Goal: Information Seeking & Learning: Learn about a topic

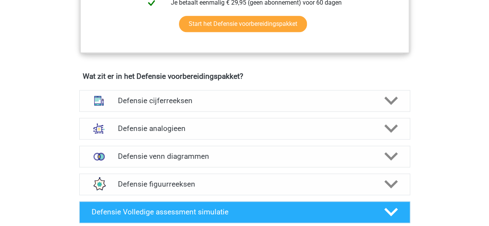
scroll to position [521, 0]
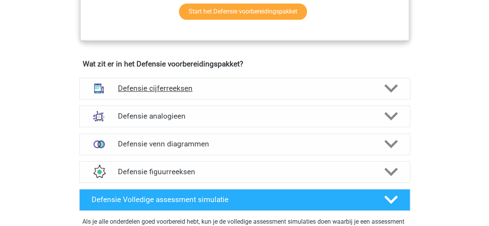
click at [343, 90] on h4 "Defensie cijferreeksen" at bounding box center [244, 88] width 253 height 9
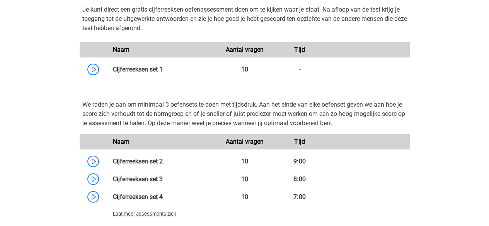
scroll to position [750, 0]
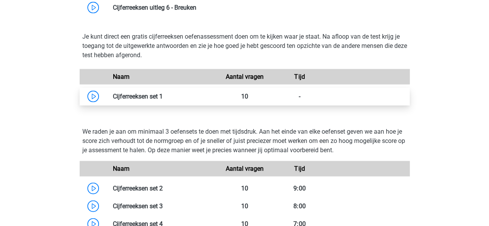
click at [163, 98] on link at bounding box center [163, 96] width 0 height 7
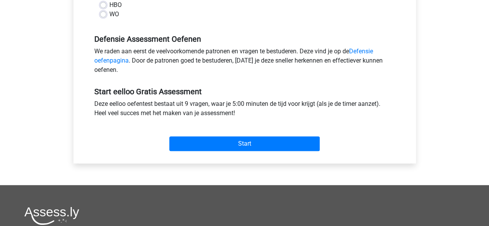
scroll to position [219, 0]
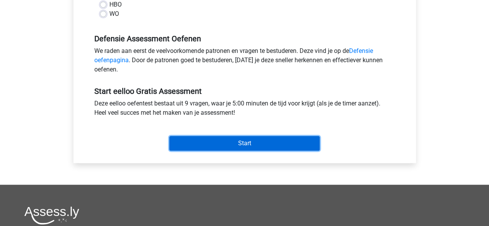
click at [228, 137] on input "Start" at bounding box center [244, 143] width 150 height 15
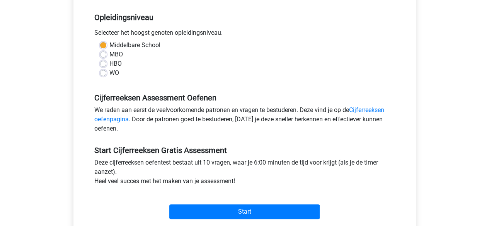
scroll to position [156, 0]
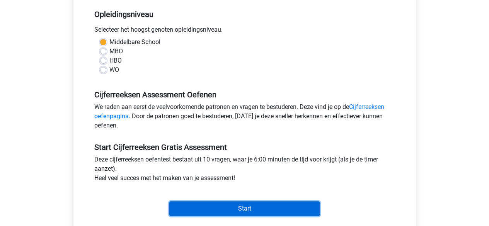
click at [279, 209] on input "Start" at bounding box center [244, 208] width 150 height 15
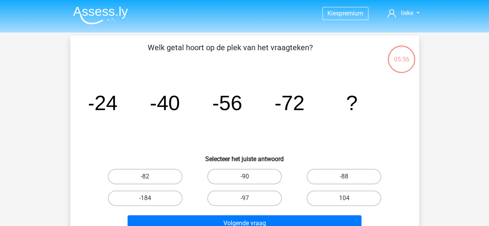
click at [161, 110] on tspan "-40" at bounding box center [164, 102] width 30 height 23
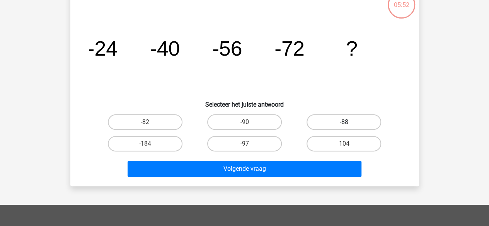
click at [350, 127] on label "-88" at bounding box center [343, 121] width 75 height 15
click at [349, 127] on input "-88" at bounding box center [346, 124] width 5 height 5
radio input "true"
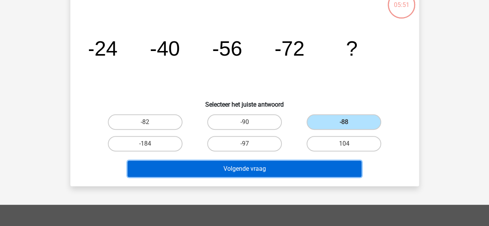
click at [290, 164] on button "Volgende vraag" at bounding box center [244, 169] width 234 height 16
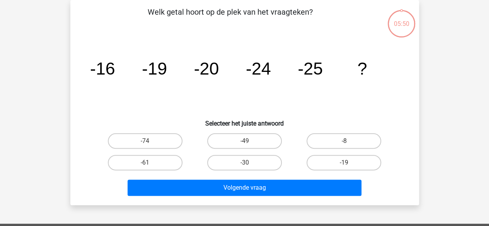
scroll to position [36, 0]
click at [245, 156] on label "-30" at bounding box center [244, 162] width 75 height 15
click at [245, 163] on input "-30" at bounding box center [246, 165] width 5 height 5
radio input "true"
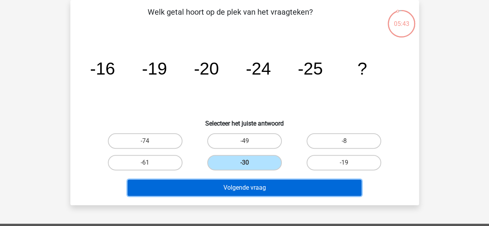
click at [244, 182] on button "Volgende vraag" at bounding box center [244, 188] width 234 height 16
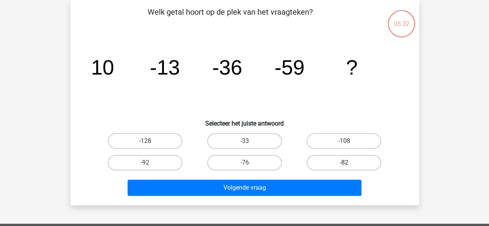
click at [336, 160] on label "-82" at bounding box center [343, 162] width 75 height 15
click at [344, 163] on input "-82" at bounding box center [346, 165] width 5 height 5
radio input "true"
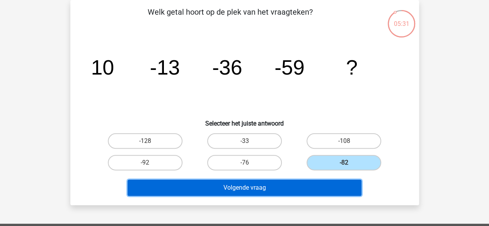
click at [312, 182] on button "Volgende vraag" at bounding box center [244, 188] width 234 height 16
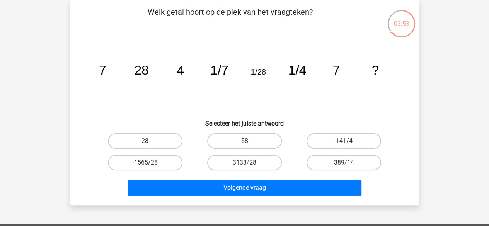
click at [170, 144] on label "28" at bounding box center [145, 140] width 75 height 15
click at [150, 144] on input "28" at bounding box center [147, 143] width 5 height 5
radio input "true"
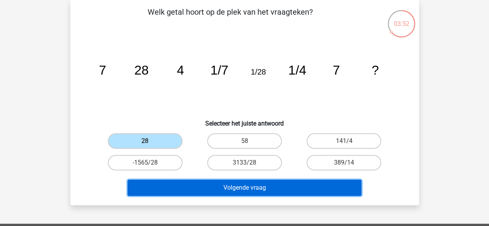
click at [194, 188] on button "Volgende vraag" at bounding box center [244, 188] width 234 height 16
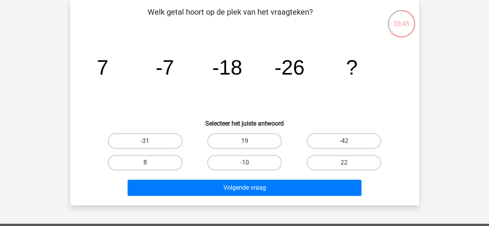
click at [138, 82] on icon "image/svg+xml 7 -7 -18 -26 ?" at bounding box center [244, 75] width 311 height 78
click at [131, 136] on label "-31" at bounding box center [145, 140] width 75 height 15
click at [145, 141] on input "-31" at bounding box center [147, 143] width 5 height 5
radio input "true"
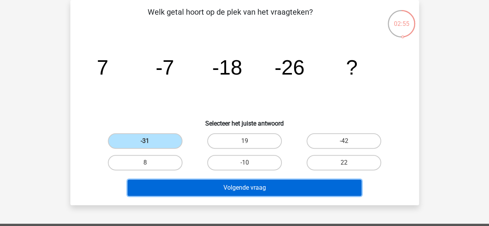
click at [215, 185] on button "Volgende vraag" at bounding box center [244, 188] width 234 height 16
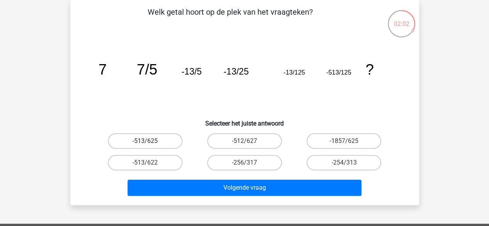
click at [173, 136] on label "-513/625" at bounding box center [145, 140] width 75 height 15
click at [150, 141] on input "-513/625" at bounding box center [147, 143] width 5 height 5
radio input "true"
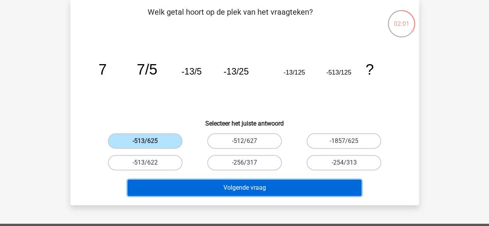
click at [203, 192] on button "Volgende vraag" at bounding box center [244, 188] width 234 height 16
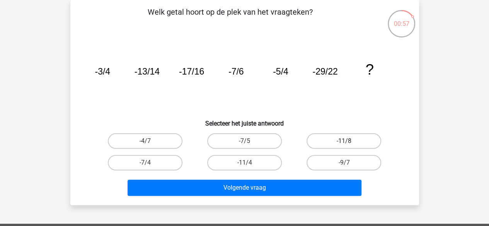
click at [337, 140] on label "-11/8" at bounding box center [343, 140] width 75 height 15
click at [344, 141] on input "-11/8" at bounding box center [346, 143] width 5 height 5
radio input "true"
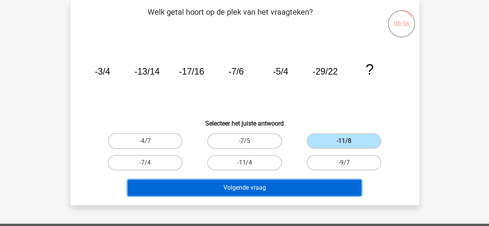
click at [333, 188] on button "Volgende vraag" at bounding box center [244, 188] width 234 height 16
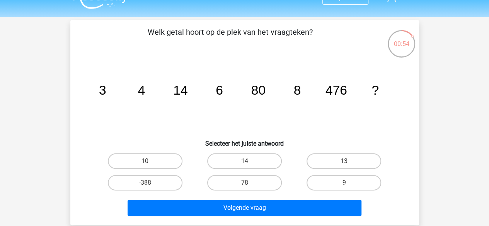
scroll to position [28, 0]
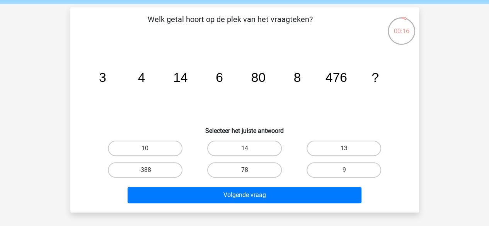
click at [268, 155] on label "14" at bounding box center [244, 148] width 75 height 15
click at [249, 153] on input "14" at bounding box center [246, 150] width 5 height 5
radio input "true"
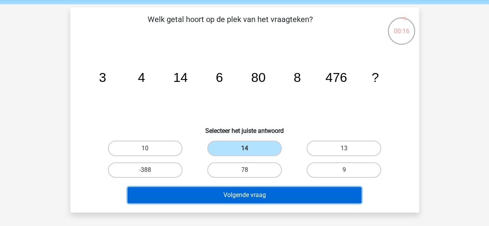
click at [275, 199] on button "Volgende vraag" at bounding box center [244, 195] width 234 height 16
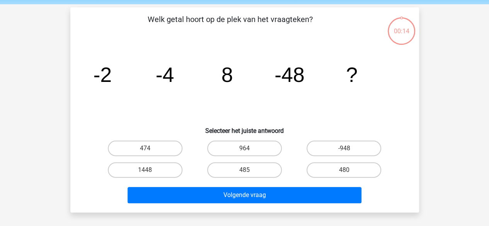
scroll to position [36, 0]
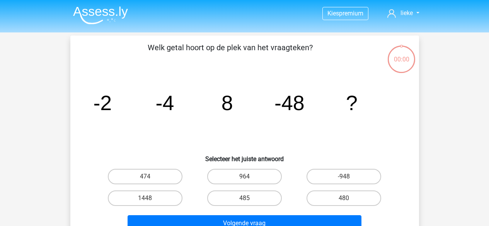
scroll to position [36, 0]
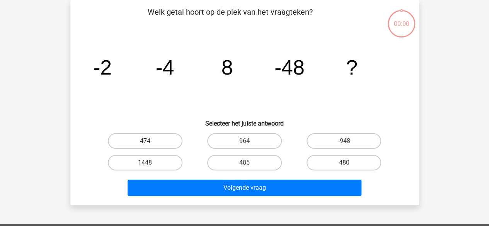
click at [177, 140] on label "474" at bounding box center [145, 140] width 75 height 15
click at [150, 141] on input "474" at bounding box center [147, 143] width 5 height 5
radio input "true"
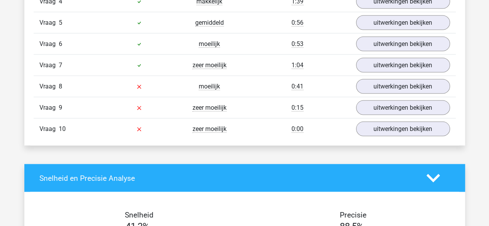
scroll to position [740, 0]
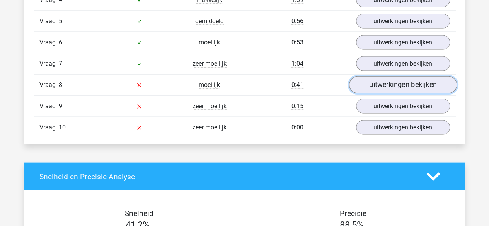
click at [377, 77] on link "uitwerkingen bekijken" at bounding box center [402, 85] width 108 height 17
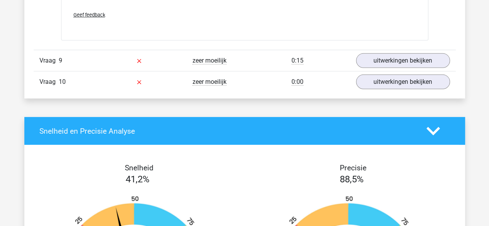
scroll to position [1169, 0]
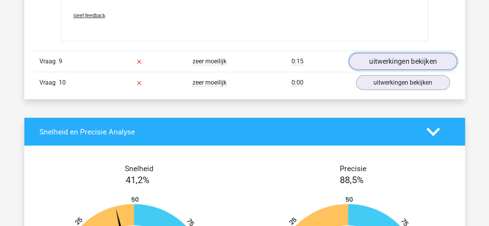
click at [389, 58] on link "uitwerkingen bekijken" at bounding box center [402, 61] width 108 height 17
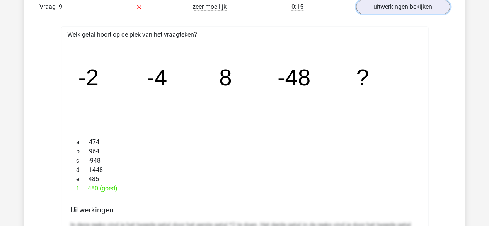
scroll to position [1223, 0]
click at [397, 141] on div "a 474" at bounding box center [244, 142] width 348 height 9
click at [398, 142] on div "a 474" at bounding box center [244, 142] width 348 height 9
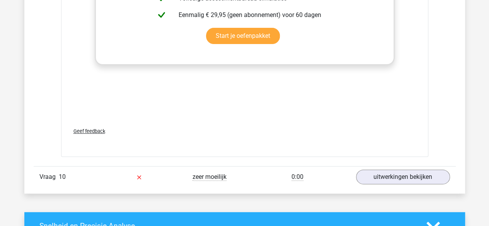
scroll to position [1551, 0]
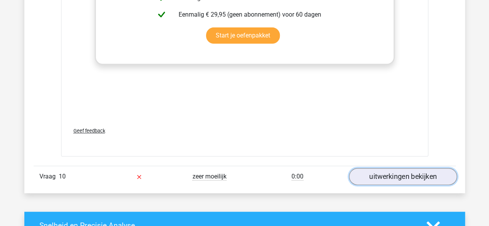
click at [404, 171] on link "uitwerkingen bekijken" at bounding box center [402, 176] width 108 height 17
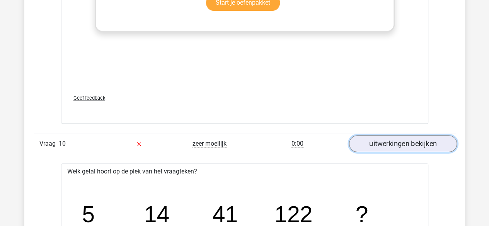
scroll to position [1589, 0]
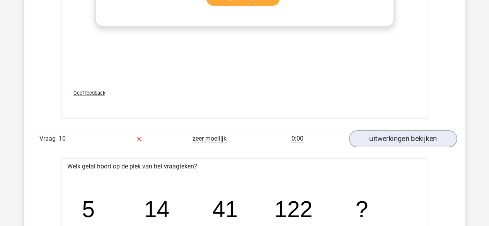
click at [404, 174] on icon "image/svg+xml 5 14 41 122 ?" at bounding box center [244, 217] width 342 height 86
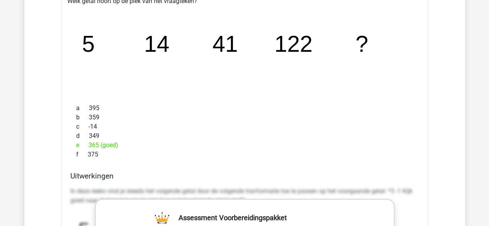
scroll to position [1666, 0]
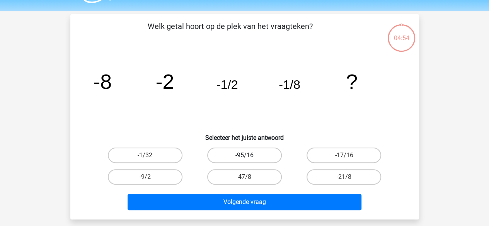
scroll to position [23, 0]
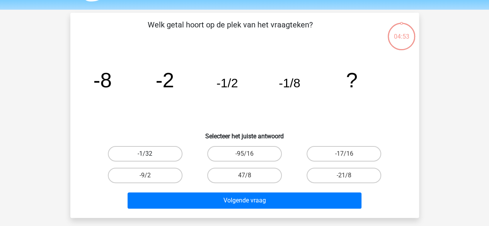
click at [175, 151] on label "-1/32" at bounding box center [145, 153] width 75 height 15
click at [150, 154] on input "-1/32" at bounding box center [147, 156] width 5 height 5
radio input "true"
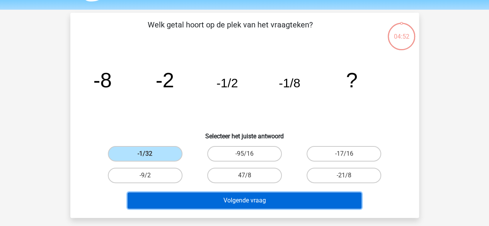
click at [218, 199] on button "Volgende vraag" at bounding box center [244, 200] width 234 height 16
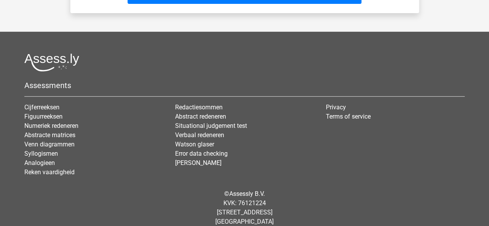
scroll to position [0, 0]
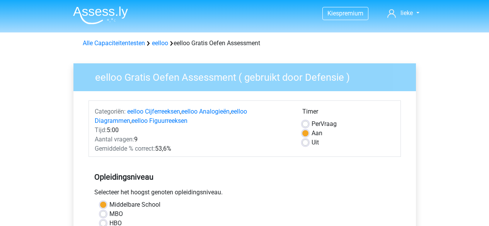
scroll to position [219, 0]
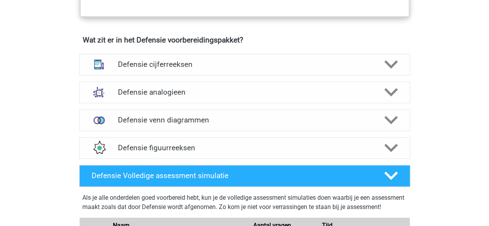
scroll to position [557, 0]
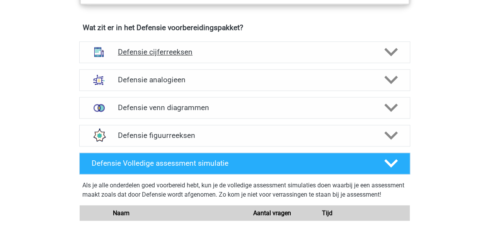
click at [298, 58] on div "Defensie cijferreeksen" at bounding box center [244, 52] width 331 height 22
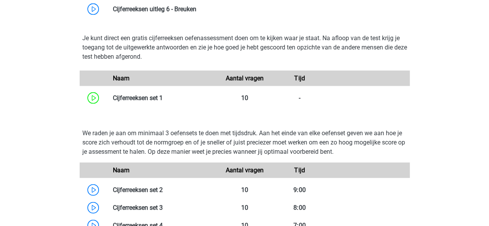
scroll to position [861, 0]
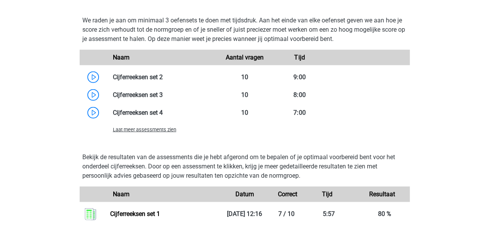
click at [161, 129] on span "Laat meer assessments zien" at bounding box center [144, 130] width 63 height 6
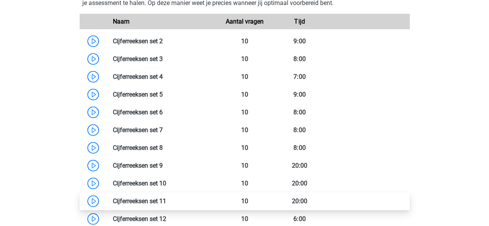
scroll to position [895, 0]
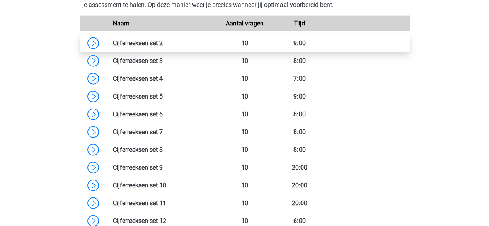
click at [163, 41] on link at bounding box center [163, 42] width 0 height 7
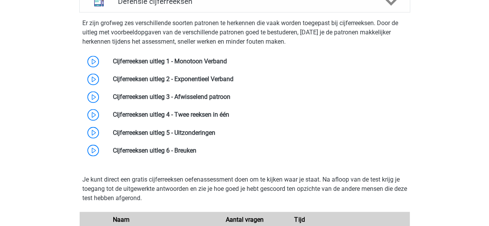
scroll to position [604, 0]
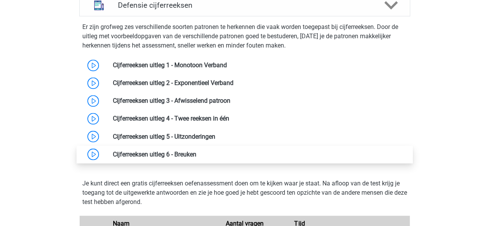
click at [196, 153] on link at bounding box center [196, 153] width 0 height 7
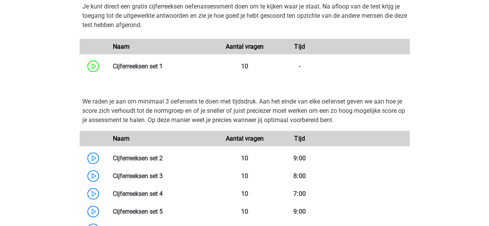
scroll to position [781, 0]
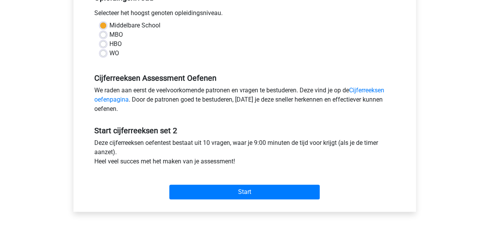
scroll to position [173, 0]
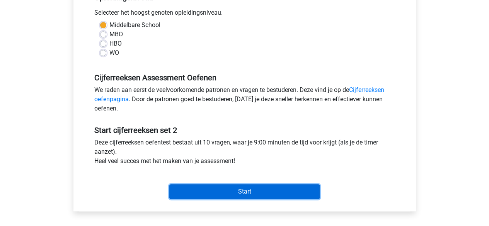
click at [219, 188] on input "Start" at bounding box center [244, 191] width 150 height 15
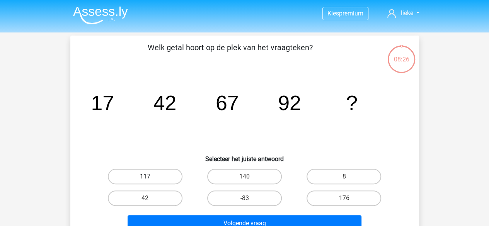
click at [164, 180] on label "117" at bounding box center [145, 176] width 75 height 15
click at [150, 180] on input "117" at bounding box center [147, 178] width 5 height 5
radio input "true"
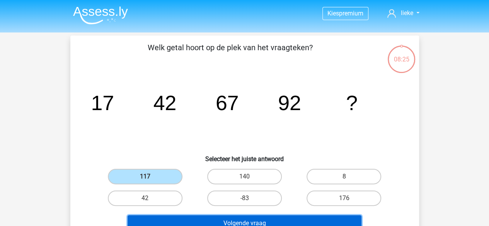
click at [172, 222] on button "Volgende vraag" at bounding box center [244, 223] width 234 height 16
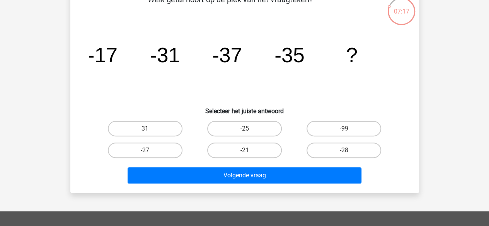
scroll to position [49, 0]
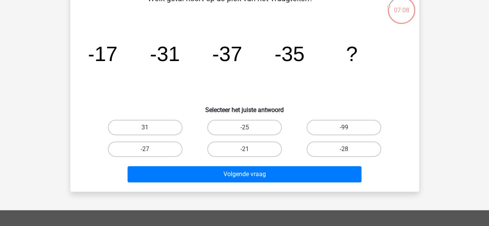
click at [247, 129] on input "-25" at bounding box center [246, 129] width 5 height 5
radio input "true"
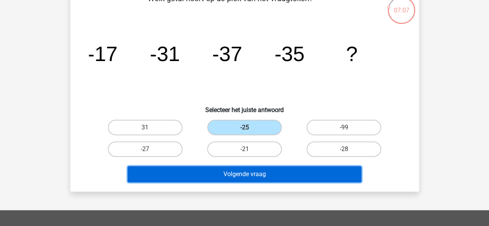
click at [231, 172] on button "Volgende vraag" at bounding box center [244, 174] width 234 height 16
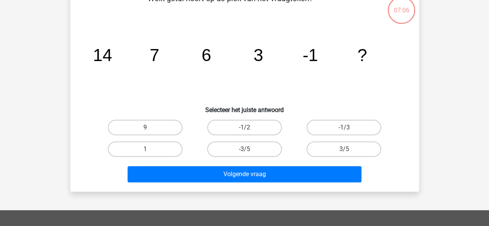
scroll to position [36, 0]
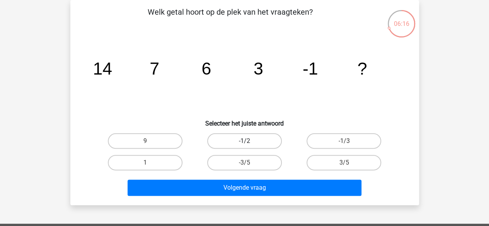
click at [264, 137] on label "-1/2" at bounding box center [244, 140] width 75 height 15
click at [249, 141] on input "-1/2" at bounding box center [246, 143] width 5 height 5
radio input "true"
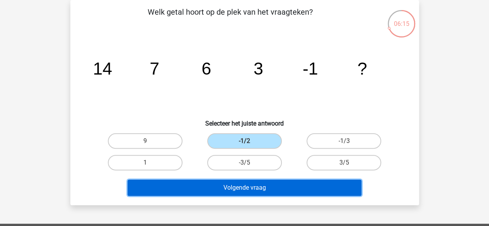
click at [273, 186] on button "Volgende vraag" at bounding box center [244, 188] width 234 height 16
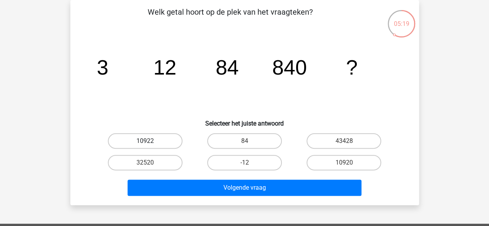
click at [175, 139] on label "10922" at bounding box center [145, 140] width 75 height 15
click at [150, 141] on input "10922" at bounding box center [147, 143] width 5 height 5
radio input "true"
click at [361, 161] on label "10920" at bounding box center [343, 162] width 75 height 15
click at [349, 163] on input "10920" at bounding box center [346, 165] width 5 height 5
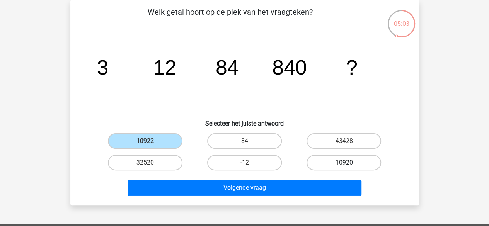
radio input "true"
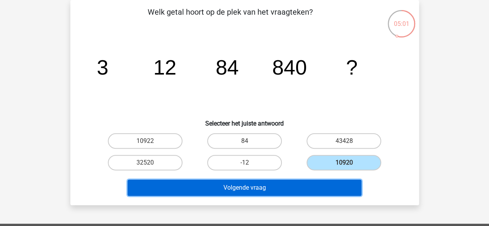
click at [327, 183] on button "Volgende vraag" at bounding box center [244, 188] width 234 height 16
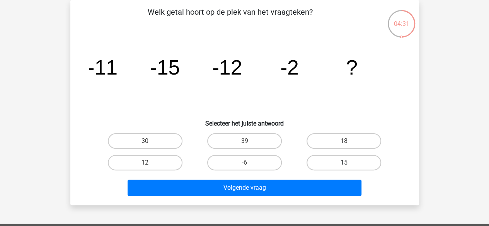
click at [334, 164] on label "15" at bounding box center [343, 162] width 75 height 15
click at [344, 164] on input "15" at bounding box center [346, 165] width 5 height 5
radio input "true"
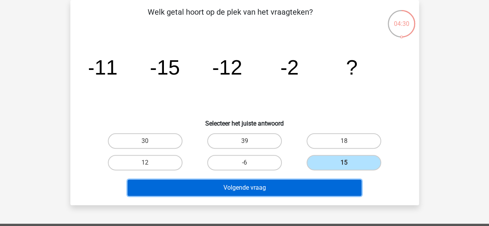
click at [324, 183] on button "Volgende vraag" at bounding box center [244, 188] width 234 height 16
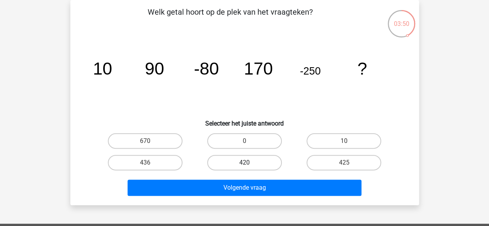
click at [256, 160] on label "420" at bounding box center [244, 162] width 75 height 15
click at [249, 163] on input "420" at bounding box center [246, 165] width 5 height 5
radio input "true"
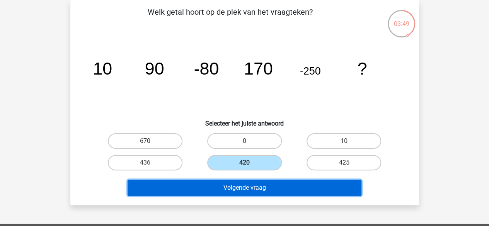
click at [260, 187] on button "Volgende vraag" at bounding box center [244, 188] width 234 height 16
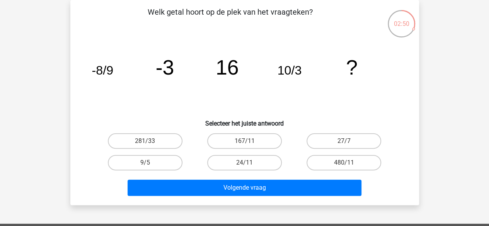
click at [237, 149] on div "167/11" at bounding box center [244, 141] width 99 height 22
click at [239, 146] on label "167/11" at bounding box center [244, 140] width 75 height 15
click at [244, 146] on input "167/11" at bounding box center [246, 143] width 5 height 5
radio input "true"
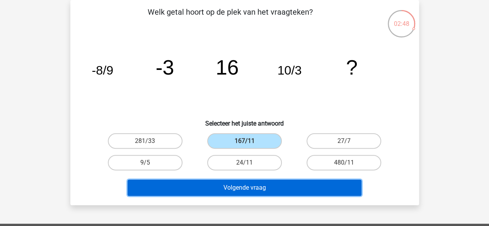
click at [250, 187] on button "Volgende vraag" at bounding box center [244, 188] width 234 height 16
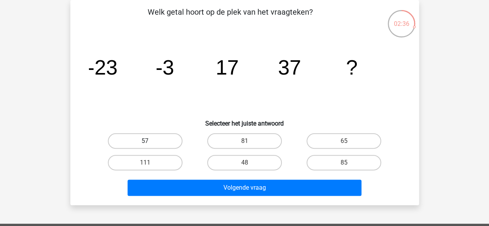
click at [138, 136] on label "57" at bounding box center [145, 140] width 75 height 15
click at [145, 141] on input "57" at bounding box center [147, 143] width 5 height 5
radio input "true"
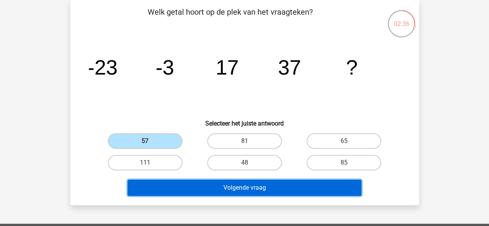
click at [189, 185] on button "Volgende vraag" at bounding box center [244, 188] width 234 height 16
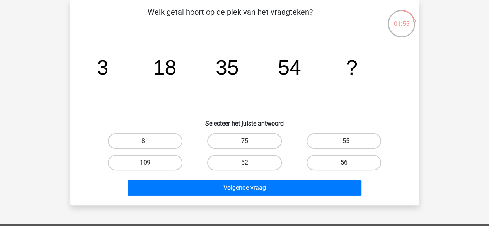
click at [336, 158] on label "56" at bounding box center [343, 162] width 75 height 15
click at [344, 163] on input "56" at bounding box center [346, 165] width 5 height 5
radio input "true"
click at [329, 176] on div "Volgende vraag" at bounding box center [245, 185] width 324 height 25
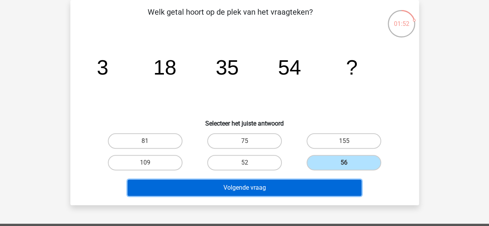
click at [329, 186] on button "Volgende vraag" at bounding box center [244, 188] width 234 height 16
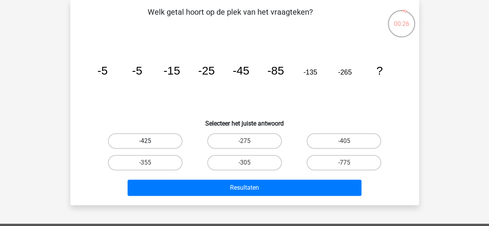
click at [145, 139] on label "-425" at bounding box center [145, 140] width 75 height 15
click at [145, 141] on input "-425" at bounding box center [147, 143] width 5 height 5
radio input "true"
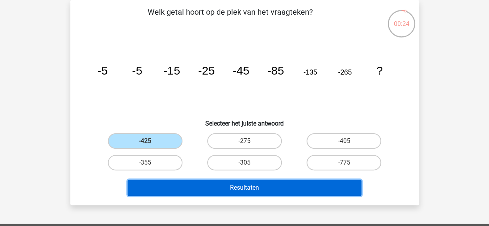
click at [191, 185] on button "Resultaten" at bounding box center [244, 188] width 234 height 16
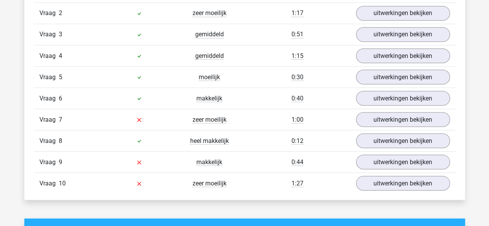
scroll to position [685, 0]
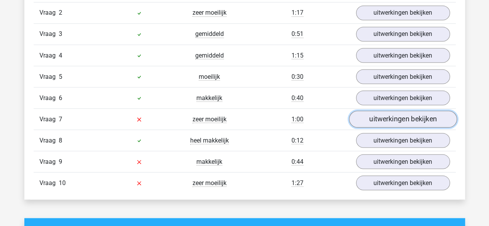
click at [372, 115] on link "uitwerkingen bekijken" at bounding box center [402, 119] width 108 height 17
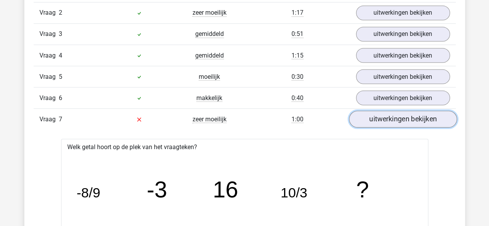
click at [372, 115] on link "uitwerkingen bekijken" at bounding box center [402, 119] width 108 height 17
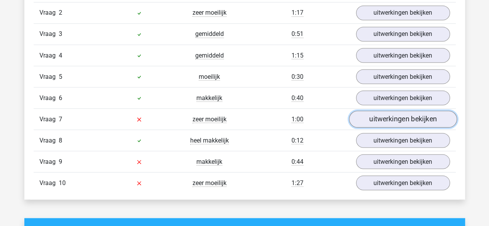
click at [372, 115] on link "uitwerkingen bekijken" at bounding box center [402, 119] width 108 height 17
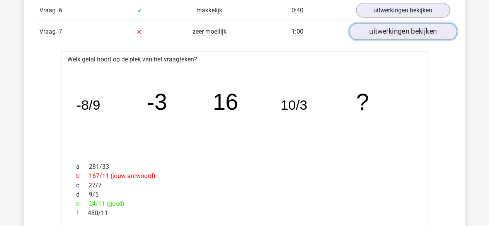
scroll to position [771, 0]
click at [376, 28] on link "uitwerkingen bekijken" at bounding box center [402, 32] width 108 height 17
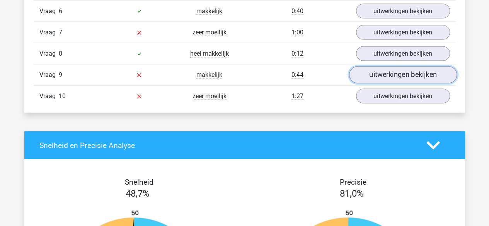
click at [375, 73] on link "uitwerkingen bekijken" at bounding box center [402, 75] width 108 height 17
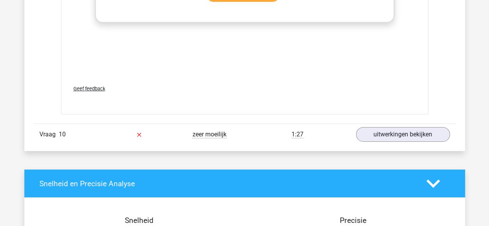
scroll to position [1211, 0]
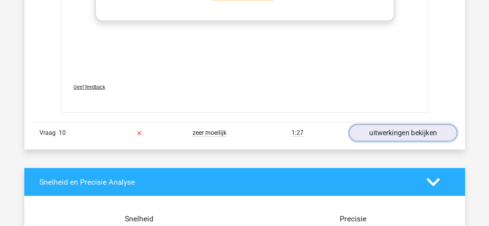
click at [418, 126] on link "uitwerkingen bekijken" at bounding box center [402, 132] width 108 height 17
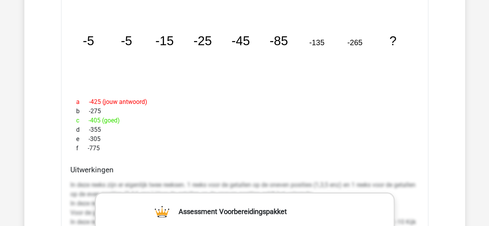
scroll to position [1375, 0]
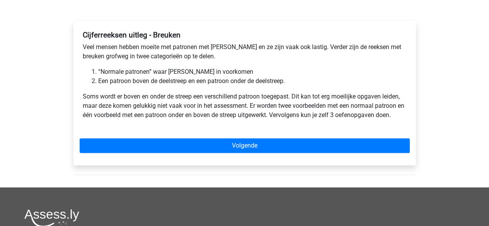
scroll to position [112, 0]
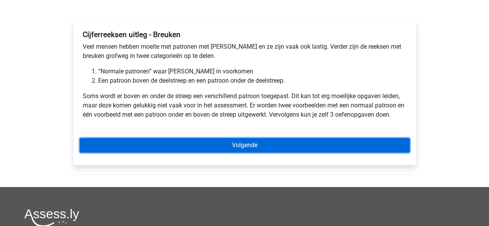
click at [192, 145] on link "Volgende" at bounding box center [245, 145] width 330 height 15
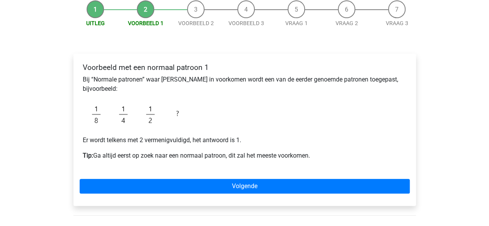
scroll to position [115, 0]
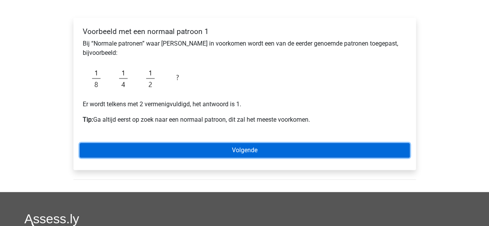
click at [203, 149] on link "Volgende" at bounding box center [245, 150] width 330 height 15
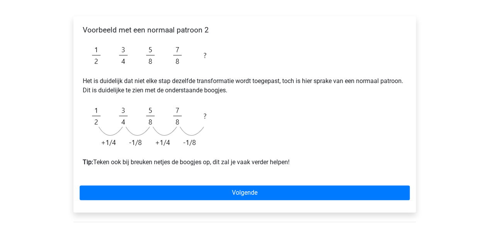
scroll to position [117, 0]
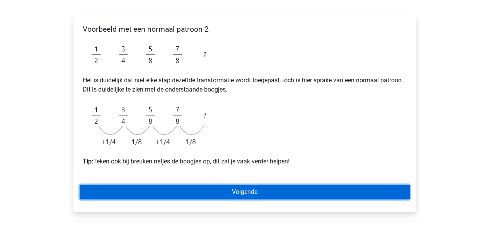
click at [195, 192] on link "Volgende" at bounding box center [245, 192] width 330 height 15
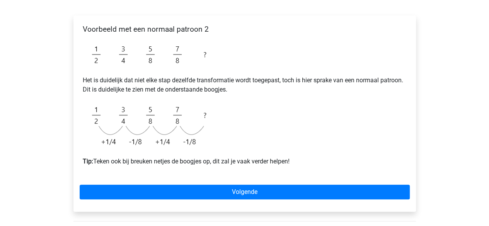
scroll to position [0, 0]
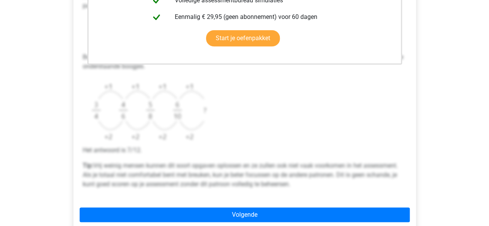
scroll to position [248, 0]
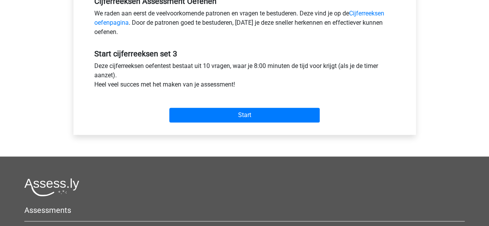
scroll to position [251, 0]
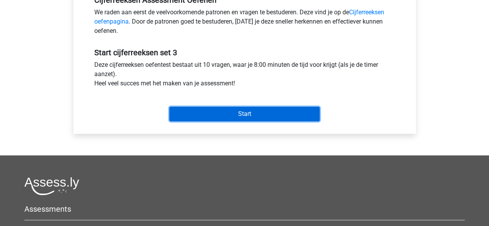
click at [216, 115] on input "Start" at bounding box center [244, 114] width 150 height 15
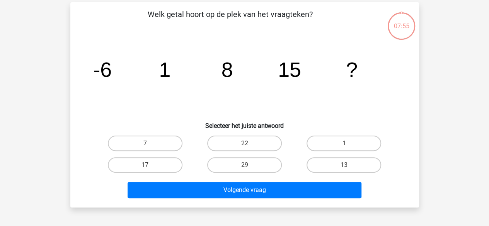
scroll to position [39, 0]
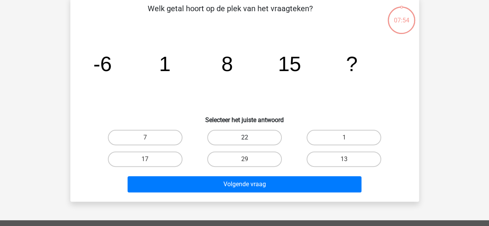
click at [251, 134] on label "22" at bounding box center [244, 137] width 75 height 15
click at [249, 137] on input "22" at bounding box center [246, 139] width 5 height 5
radio input "true"
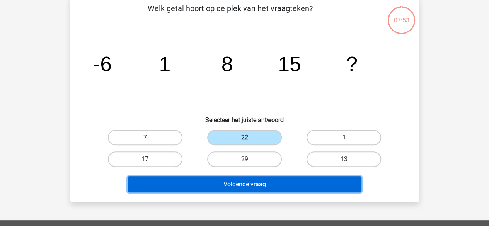
click at [259, 179] on button "Volgende vraag" at bounding box center [244, 184] width 234 height 16
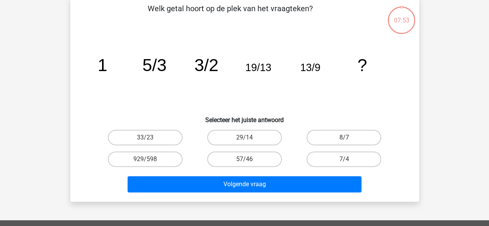
scroll to position [36, 0]
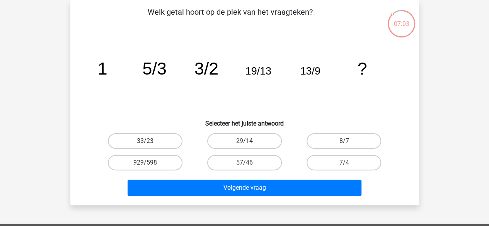
click at [163, 135] on label "33/23" at bounding box center [145, 140] width 75 height 15
click at [150, 141] on input "33/23" at bounding box center [147, 143] width 5 height 5
radio input "true"
click at [199, 176] on div "Volgende vraag" at bounding box center [245, 185] width 324 height 25
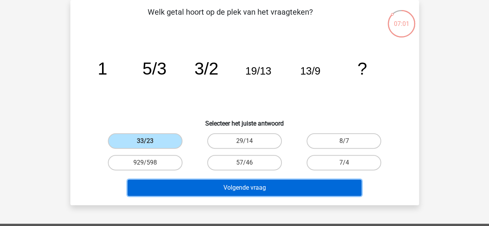
click at [209, 183] on button "Volgende vraag" at bounding box center [244, 188] width 234 height 16
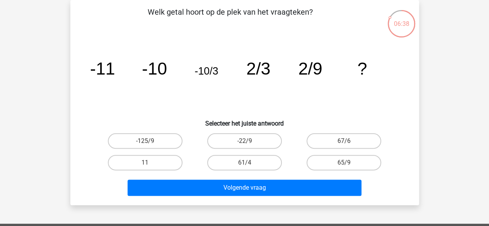
click at [137, 103] on icon "image/svg+xml -11 -10 -10/3 2/3 2/9 ?" at bounding box center [244, 75] width 311 height 78
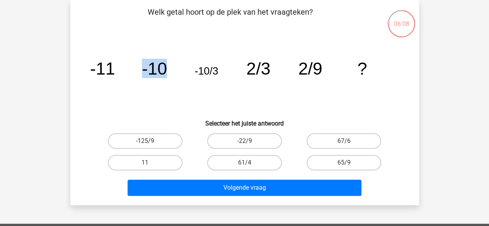
click at [138, 103] on icon "image/svg+xml -11 -10 -10/3 2/3 2/9 ?" at bounding box center [244, 75] width 311 height 78
drag, startPoint x: 345, startPoint y: 171, endPoint x: 346, endPoint y: 158, distance: 13.6
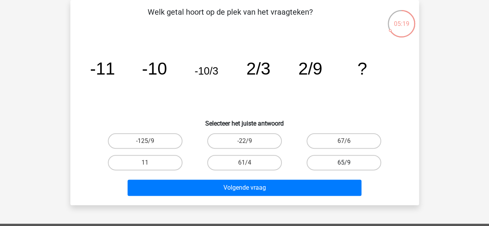
click at [346, 158] on div "65/9" at bounding box center [343, 163] width 99 height 22
click at [346, 158] on label "65/9" at bounding box center [343, 162] width 75 height 15
click at [346, 163] on input "65/9" at bounding box center [346, 165] width 5 height 5
radio input "true"
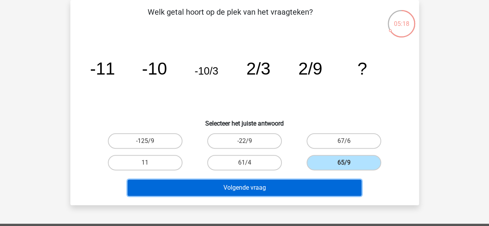
click at [336, 180] on button "Volgende vraag" at bounding box center [244, 188] width 234 height 16
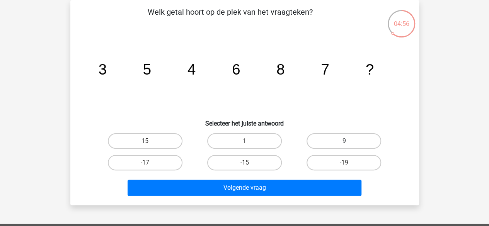
click at [335, 135] on label "9" at bounding box center [343, 140] width 75 height 15
click at [344, 141] on input "9" at bounding box center [346, 143] width 5 height 5
radio input "true"
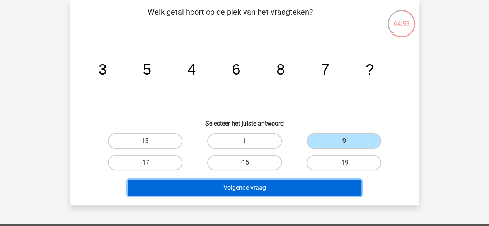
click at [329, 186] on button "Volgende vraag" at bounding box center [244, 188] width 234 height 16
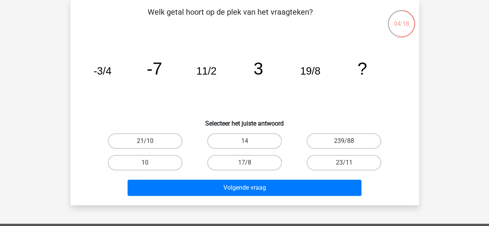
click at [270, 103] on icon "image/svg+xml -3/4 -7 11/2 3 19/8 ?" at bounding box center [244, 75] width 311 height 78
drag, startPoint x: 270, startPoint y: 103, endPoint x: 183, endPoint y: 111, distance: 87.6
click at [183, 111] on icon "image/svg+xml -3/4 -7 11/2 3 19/8 ?" at bounding box center [244, 75] width 311 height 78
click at [330, 135] on label "239/88" at bounding box center [343, 140] width 75 height 15
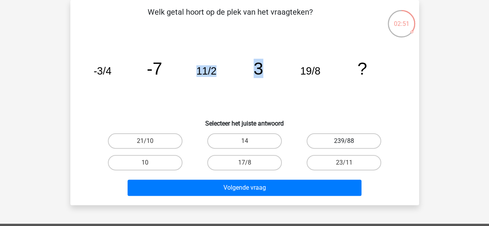
click at [344, 141] on input "239/88" at bounding box center [346, 143] width 5 height 5
radio input "true"
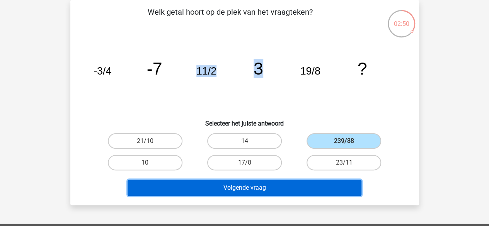
click at [317, 183] on button "Volgende vraag" at bounding box center [244, 188] width 234 height 16
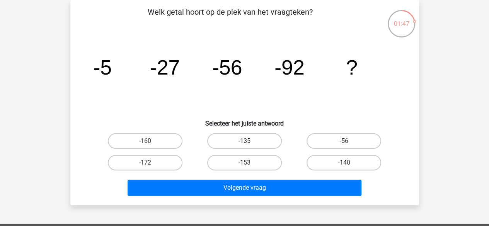
click at [269, 148] on label "-135" at bounding box center [244, 140] width 75 height 15
click at [249, 146] on input "-135" at bounding box center [246, 143] width 5 height 5
radio input "true"
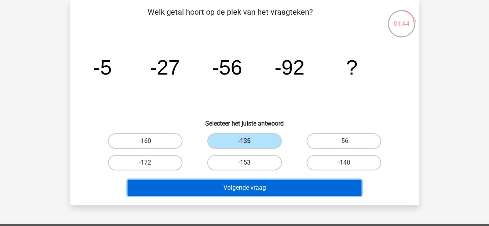
click at [277, 188] on button "Volgende vraag" at bounding box center [244, 188] width 234 height 16
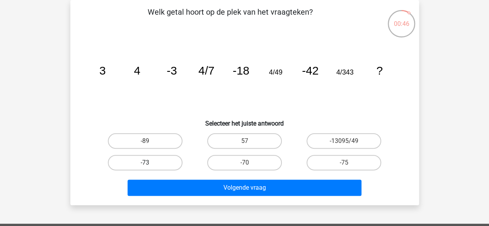
click at [166, 162] on label "-73" at bounding box center [145, 162] width 75 height 15
click at [150, 163] on input "-73" at bounding box center [147, 165] width 5 height 5
radio input "true"
click at [315, 162] on label "-75" at bounding box center [343, 162] width 75 height 15
click at [344, 163] on input "-75" at bounding box center [346, 165] width 5 height 5
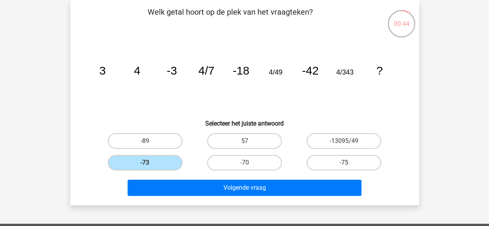
radio input "true"
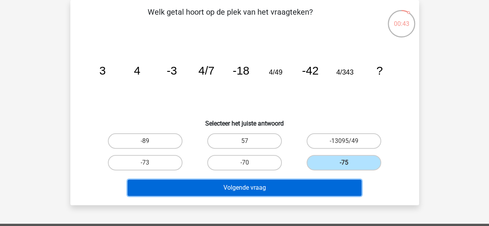
click at [299, 188] on button "Volgende vraag" at bounding box center [244, 188] width 234 height 16
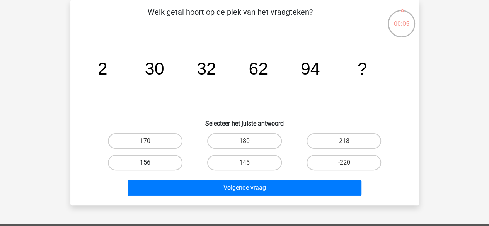
click at [168, 164] on label "156" at bounding box center [145, 162] width 75 height 15
click at [150, 164] on input "156" at bounding box center [147, 165] width 5 height 5
radio input "true"
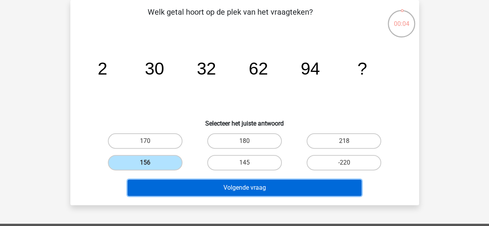
click at [176, 183] on button "Volgende vraag" at bounding box center [244, 188] width 234 height 16
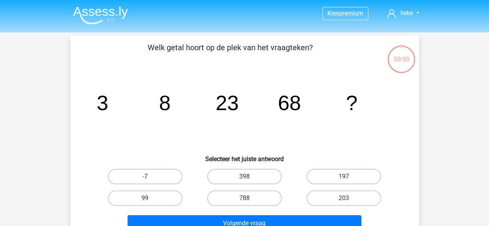
scroll to position [36, 0]
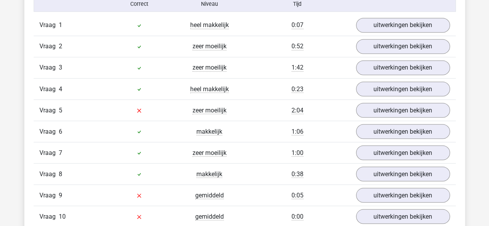
scroll to position [652, 0]
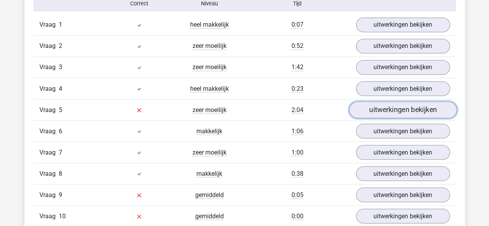
click at [379, 107] on link "uitwerkingen bekijken" at bounding box center [402, 110] width 108 height 17
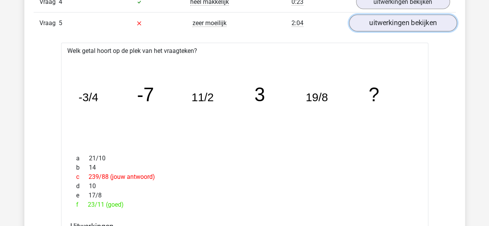
scroll to position [738, 0]
click at [404, 26] on link "uitwerkingen bekijken" at bounding box center [402, 23] width 108 height 17
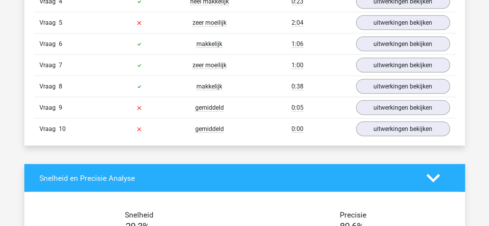
click at [382, 97] on div "Vraag 9 gemiddeld 0:05 uitwerkingen bekijken" at bounding box center [245, 107] width 422 height 21
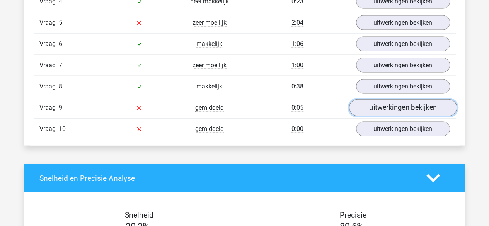
click at [383, 101] on link "uitwerkingen bekijken" at bounding box center [402, 108] width 108 height 17
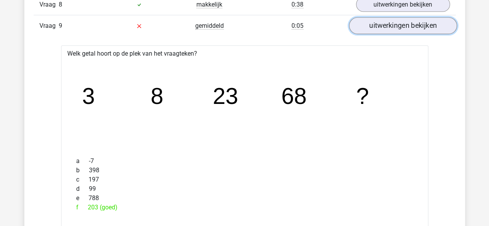
scroll to position [832, 0]
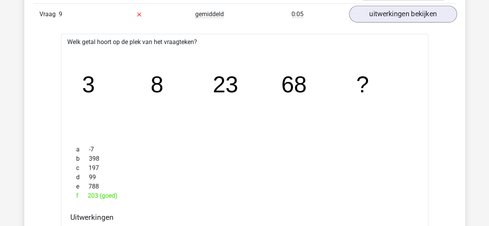
click at [383, 101] on icon "image/svg+xml 3 8 23 68 ?" at bounding box center [244, 93] width 342 height 86
click at [381, 29] on div "Vraag 1 heel makkelijk 0:07 uitwerkingen bekijken Welk getal hoort op de plek v…" at bounding box center [244, 178] width 410 height 689
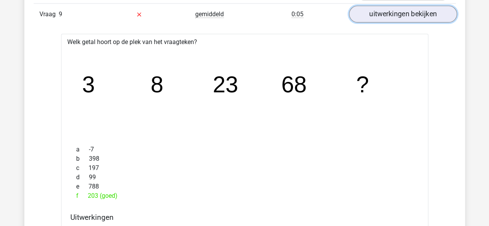
click at [392, 8] on link "uitwerkingen bekijken" at bounding box center [402, 14] width 108 height 17
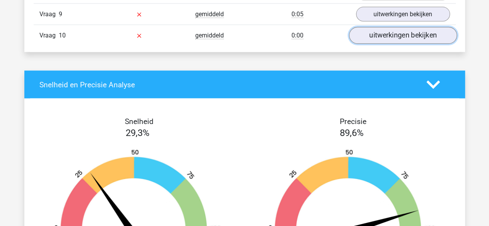
click at [387, 31] on link "uitwerkingen bekijken" at bounding box center [402, 35] width 108 height 17
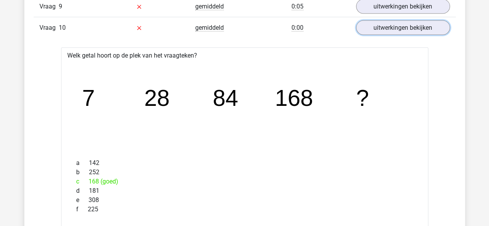
scroll to position [837, 0]
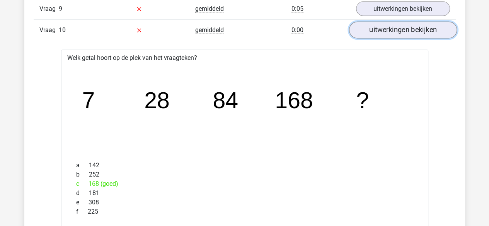
click at [375, 31] on link "uitwerkingen bekijken" at bounding box center [402, 30] width 108 height 17
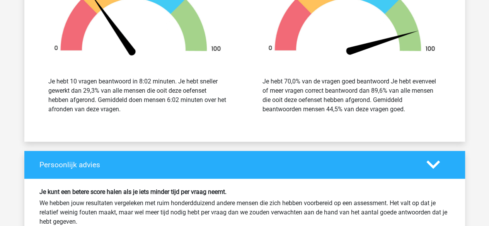
scroll to position [1059, 0]
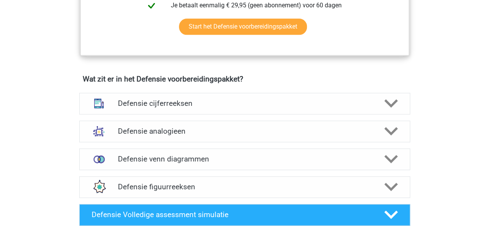
scroll to position [505, 0]
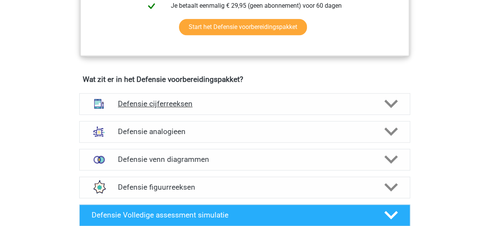
drag, startPoint x: 195, startPoint y: 114, endPoint x: 158, endPoint y: 101, distance: 38.5
click at [158, 101] on h4 "Defensie cijferreeksen" at bounding box center [244, 103] width 253 height 9
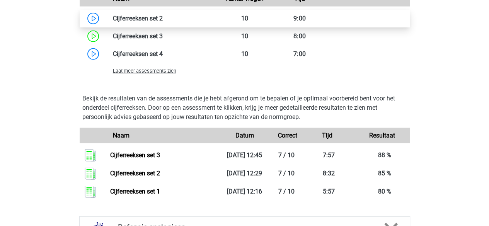
scroll to position [924, 0]
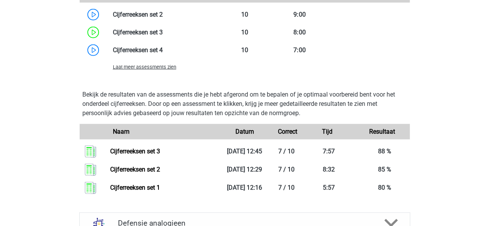
click at [168, 66] on span "Laat meer assessments zien" at bounding box center [144, 67] width 63 height 6
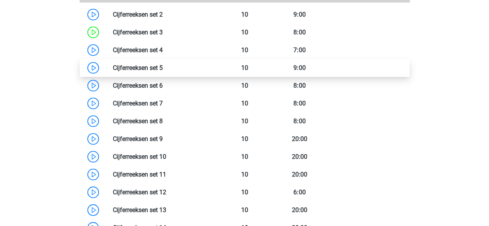
click at [163, 71] on link at bounding box center [163, 67] width 0 height 7
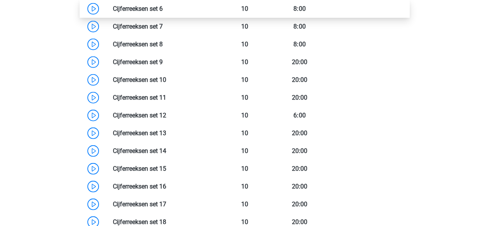
scroll to position [1001, 0]
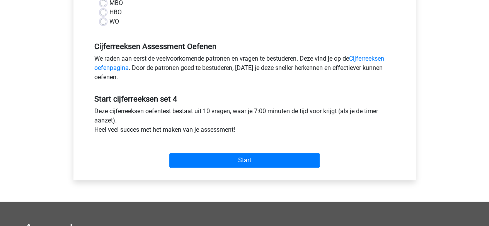
scroll to position [205, 0]
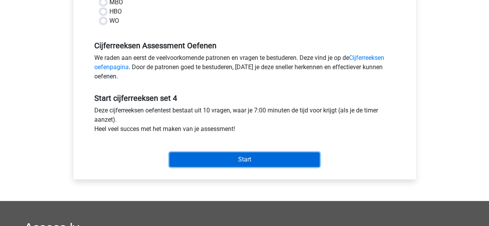
click at [212, 155] on input "Start" at bounding box center [244, 159] width 150 height 15
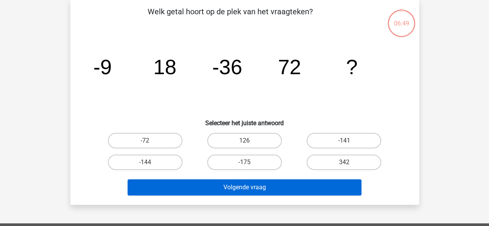
scroll to position [37, 0]
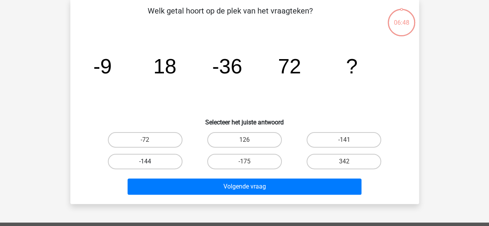
click at [153, 162] on label "-144" at bounding box center [145, 161] width 75 height 15
click at [150, 162] on input "-144" at bounding box center [147, 163] width 5 height 5
radio input "true"
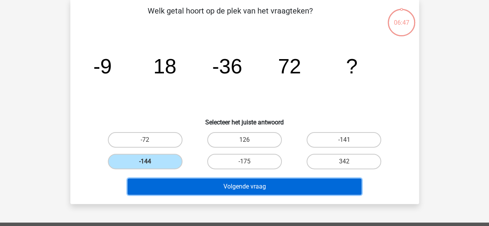
click at [164, 189] on button "Volgende vraag" at bounding box center [244, 186] width 234 height 16
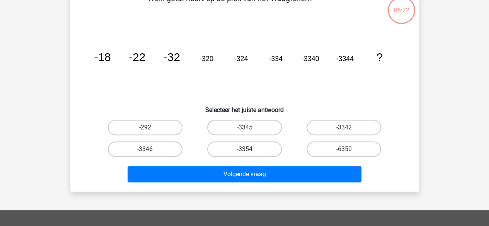
scroll to position [52, 0]
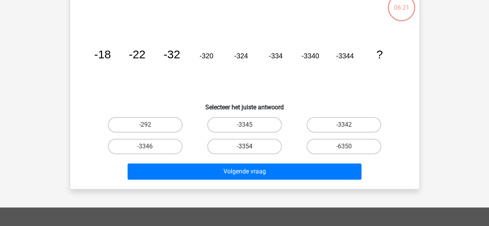
click at [260, 144] on label "-3354" at bounding box center [244, 146] width 75 height 15
click at [249, 146] on input "-3354" at bounding box center [246, 148] width 5 height 5
radio input "true"
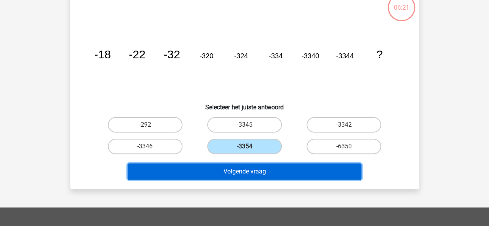
click at [266, 168] on button "Volgende vraag" at bounding box center [244, 171] width 234 height 16
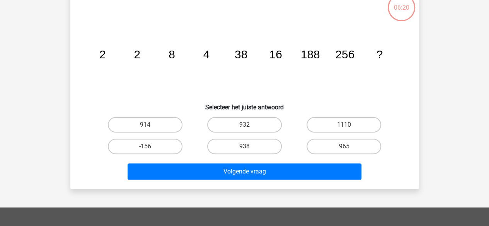
scroll to position [36, 0]
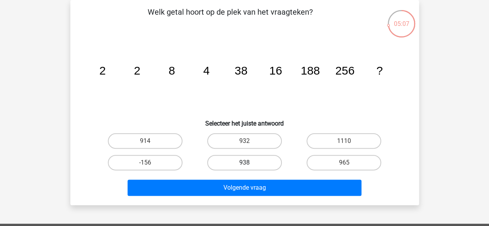
click at [224, 158] on label "938" at bounding box center [244, 162] width 75 height 15
click at [244, 163] on input "938" at bounding box center [246, 165] width 5 height 5
radio input "true"
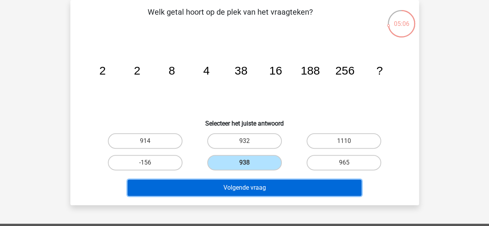
click at [232, 187] on button "Volgende vraag" at bounding box center [244, 188] width 234 height 16
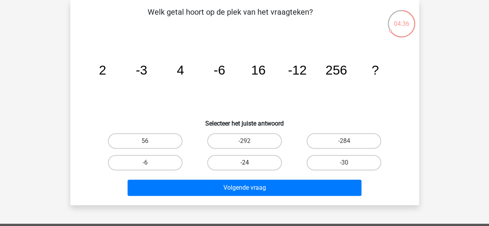
click at [261, 160] on label "-24" at bounding box center [244, 162] width 75 height 15
click at [249, 163] on input "-24" at bounding box center [246, 165] width 5 height 5
radio input "true"
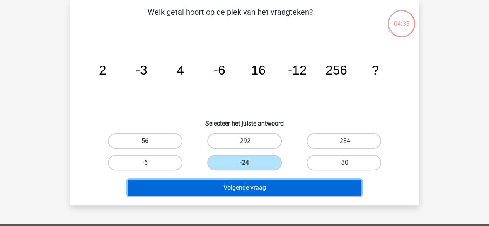
click at [265, 188] on button "Volgende vraag" at bounding box center [244, 188] width 234 height 16
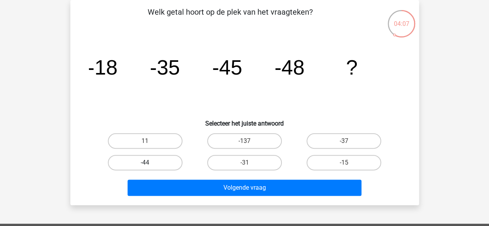
click at [175, 160] on label "-44" at bounding box center [145, 162] width 75 height 15
click at [150, 163] on input "-44" at bounding box center [147, 165] width 5 height 5
radio input "true"
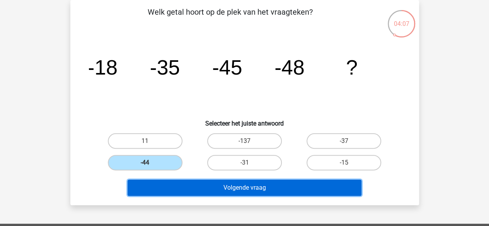
click at [185, 183] on button "Volgende vraag" at bounding box center [244, 188] width 234 height 16
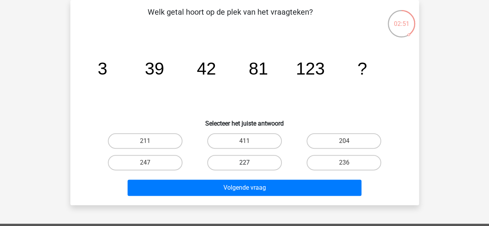
click at [263, 169] on label "227" at bounding box center [244, 162] width 75 height 15
click at [249, 168] on input "227" at bounding box center [246, 165] width 5 height 5
radio input "true"
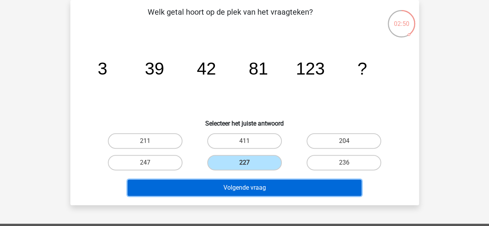
click at [263, 190] on button "Volgende vraag" at bounding box center [244, 188] width 234 height 16
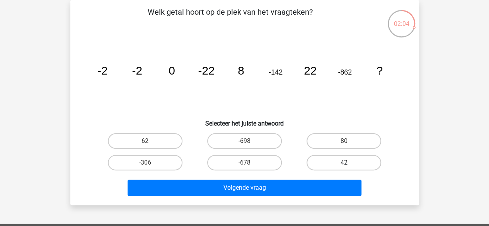
click at [344, 157] on label "42" at bounding box center [343, 162] width 75 height 15
click at [344, 163] on input "42" at bounding box center [346, 165] width 5 height 5
radio input "true"
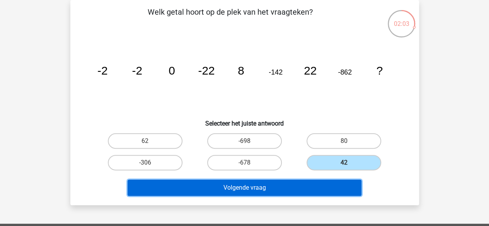
click at [333, 190] on button "Volgende vraag" at bounding box center [244, 188] width 234 height 16
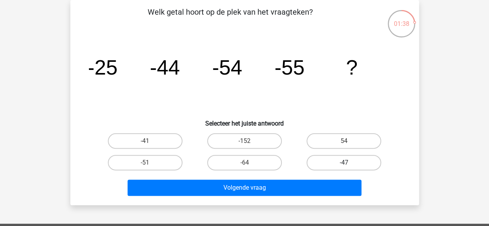
click at [329, 165] on label "-47" at bounding box center [343, 162] width 75 height 15
click at [344, 165] on input "-47" at bounding box center [346, 165] width 5 height 5
radio input "true"
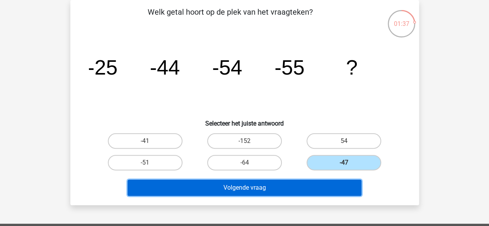
click at [322, 190] on button "Volgende vraag" at bounding box center [244, 188] width 234 height 16
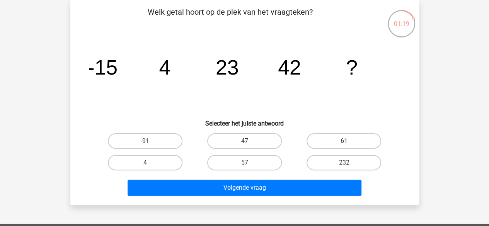
click at [342, 143] on label "61" at bounding box center [343, 140] width 75 height 15
click at [344, 143] on input "61" at bounding box center [346, 143] width 5 height 5
radio input "true"
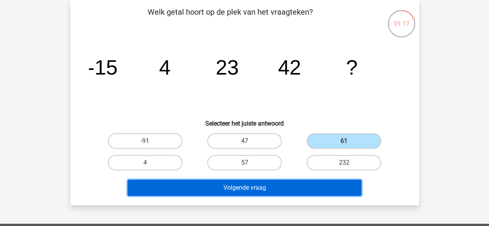
click at [321, 191] on button "Volgende vraag" at bounding box center [244, 188] width 234 height 16
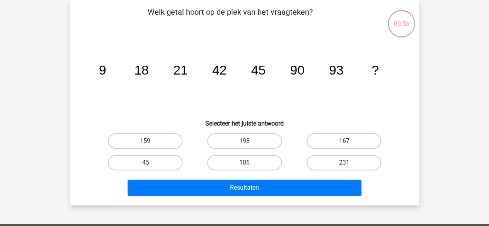
click at [249, 166] on input "186" at bounding box center [246, 165] width 5 height 5
radio input "true"
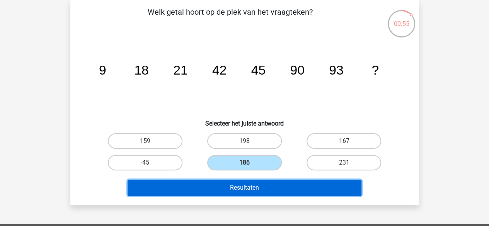
click at [253, 190] on button "Resultaten" at bounding box center [244, 188] width 234 height 16
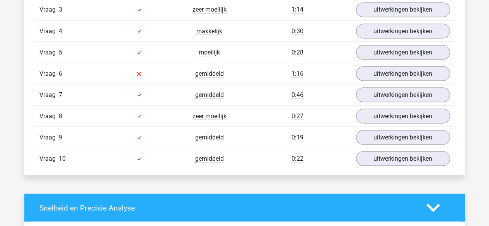
scroll to position [714, 0]
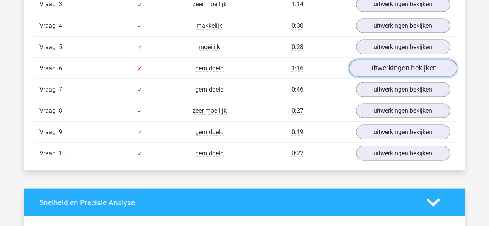
click at [370, 65] on link "uitwerkingen bekijken" at bounding box center [402, 68] width 108 height 17
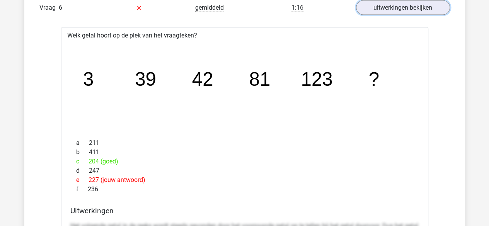
scroll to position [775, 0]
click at [376, 3] on link "uitwerkingen bekijken" at bounding box center [402, 7] width 108 height 17
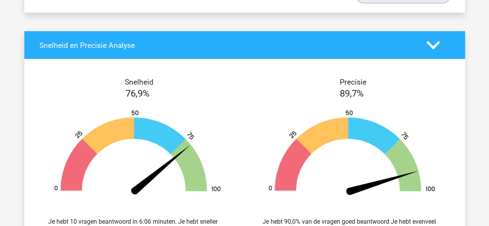
scroll to position [877, 0]
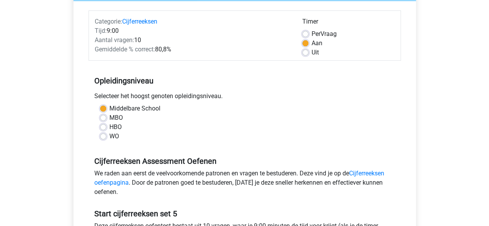
scroll to position [89, 0]
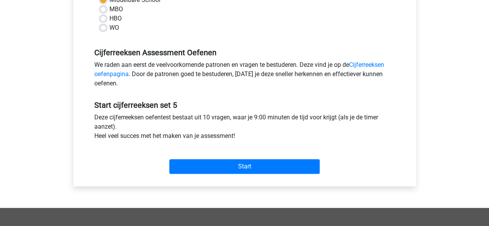
scroll to position [209, 0]
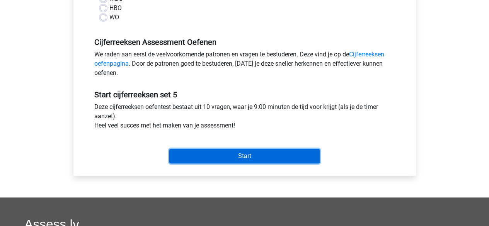
click at [232, 149] on input "Start" at bounding box center [244, 156] width 150 height 15
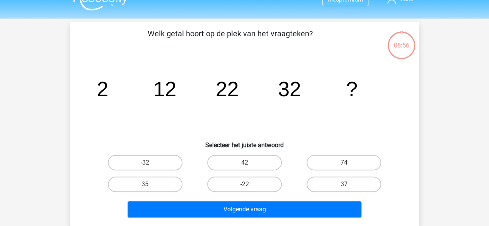
scroll to position [14, 0]
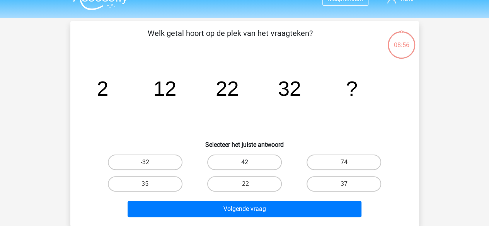
click at [224, 157] on label "42" at bounding box center [244, 161] width 75 height 15
click at [244, 162] on input "42" at bounding box center [246, 164] width 5 height 5
radio input "true"
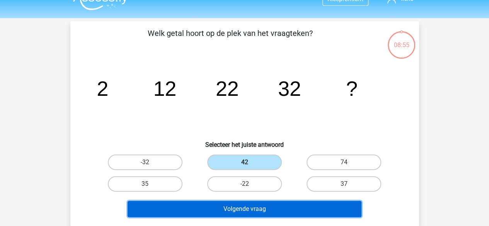
click at [226, 205] on button "Volgende vraag" at bounding box center [244, 209] width 234 height 16
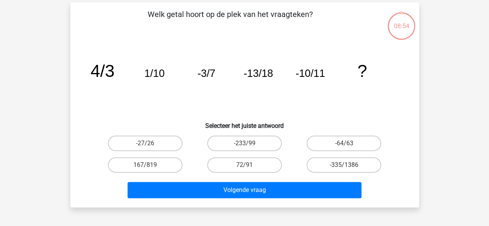
scroll to position [36, 0]
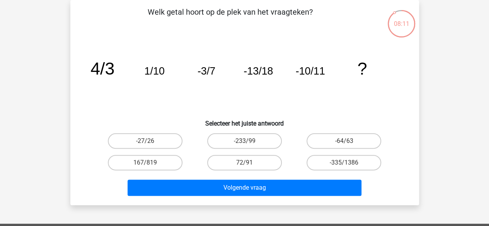
click at [257, 153] on div "72/91" at bounding box center [244, 163] width 99 height 22
drag, startPoint x: 257, startPoint y: 153, endPoint x: 262, endPoint y: 143, distance: 11.4
click at [262, 143] on div "-27/26 -233/99 -64/63 167/819 72/91" at bounding box center [244, 151] width 298 height 43
click at [262, 143] on label "-233/99" at bounding box center [244, 140] width 75 height 15
click at [249, 143] on input "-233/99" at bounding box center [246, 143] width 5 height 5
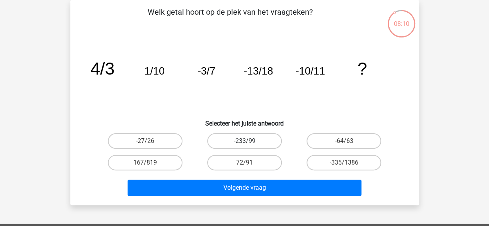
radio input "true"
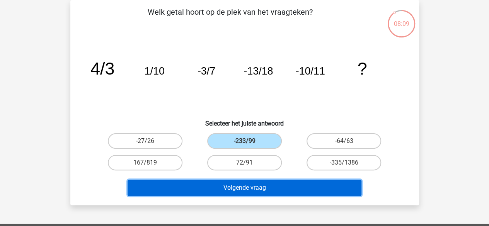
click at [262, 191] on button "Volgende vraag" at bounding box center [244, 188] width 234 height 16
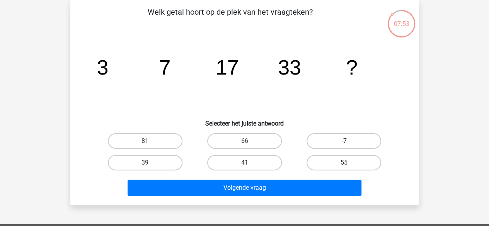
click at [330, 158] on label "55" at bounding box center [343, 162] width 75 height 15
click at [344, 163] on input "55" at bounding box center [346, 165] width 5 height 5
radio input "true"
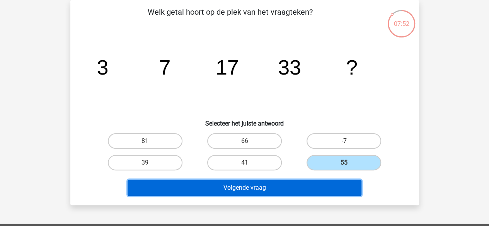
click at [324, 188] on button "Volgende vraag" at bounding box center [244, 188] width 234 height 16
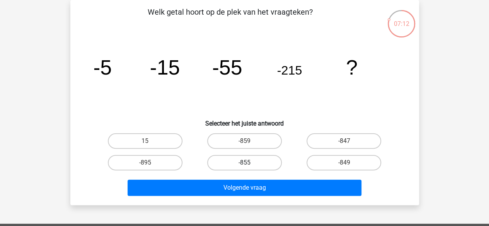
click at [260, 164] on label "-855" at bounding box center [244, 162] width 75 height 15
click at [249, 164] on input "-855" at bounding box center [246, 165] width 5 height 5
radio input "true"
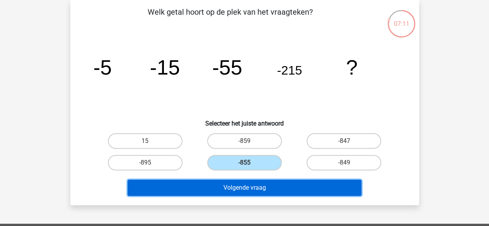
click at [262, 183] on button "Volgende vraag" at bounding box center [244, 188] width 234 height 16
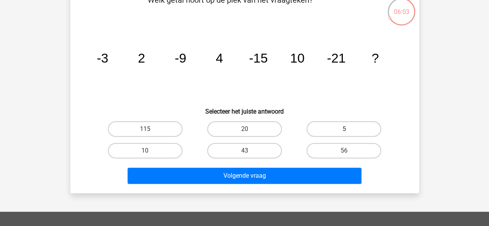
scroll to position [48, 0]
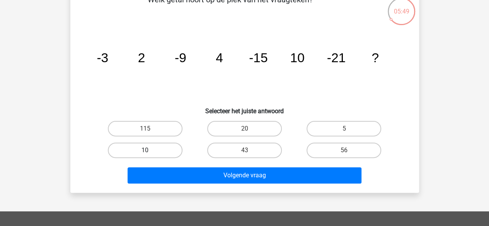
click at [178, 153] on label "10" at bounding box center [145, 150] width 75 height 15
click at [150, 153] on input "10" at bounding box center [147, 152] width 5 height 5
radio input "true"
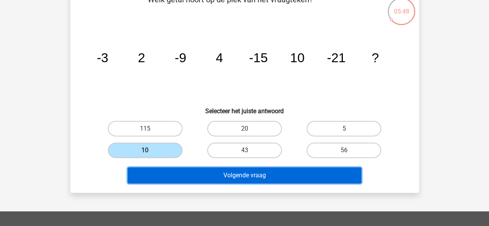
click at [196, 170] on button "Volgende vraag" at bounding box center [244, 175] width 234 height 16
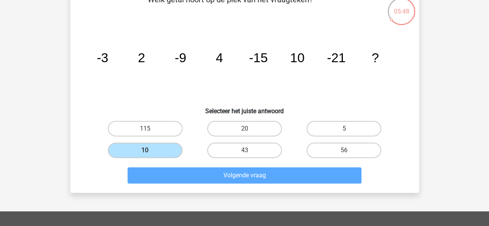
scroll to position [36, 0]
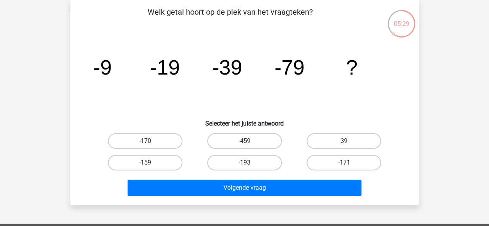
click at [160, 160] on label "-159" at bounding box center [145, 162] width 75 height 15
click at [150, 163] on input "-159" at bounding box center [147, 165] width 5 height 5
radio input "true"
click at [242, 179] on div "Volgende vraag" at bounding box center [245, 185] width 324 height 25
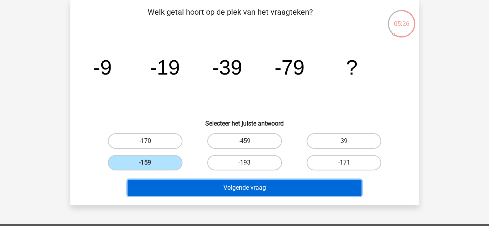
click at [244, 185] on button "Volgende vraag" at bounding box center [244, 188] width 234 height 16
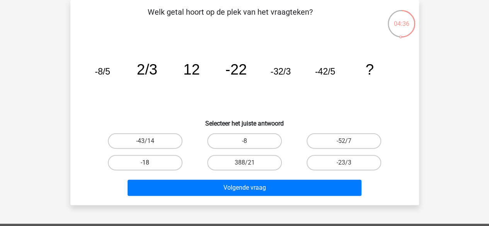
click at [154, 159] on label "-18" at bounding box center [145, 162] width 75 height 15
click at [150, 163] on input "-18" at bounding box center [147, 165] width 5 height 5
radio input "true"
click at [178, 197] on div "Volgende vraag" at bounding box center [244, 189] width 298 height 19
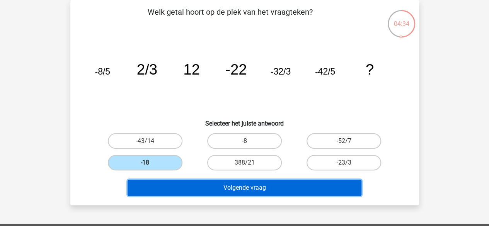
click at [186, 191] on button "Volgende vraag" at bounding box center [244, 188] width 234 height 16
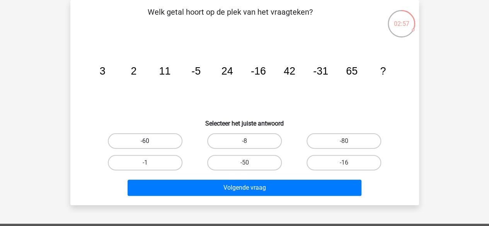
click at [163, 143] on label "-60" at bounding box center [145, 140] width 75 height 15
click at [150, 143] on input "-60" at bounding box center [147, 143] width 5 height 5
radio input "true"
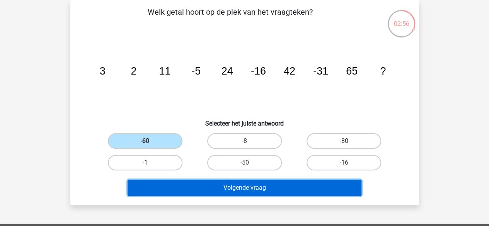
click at [190, 183] on button "Volgende vraag" at bounding box center [244, 188] width 234 height 16
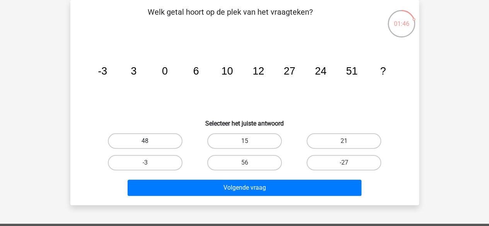
click at [169, 134] on label "48" at bounding box center [145, 140] width 75 height 15
click at [150, 141] on input "48" at bounding box center [147, 143] width 5 height 5
radio input "true"
click at [169, 134] on label "48" at bounding box center [145, 140] width 75 height 15
click at [150, 141] on input "48" at bounding box center [147, 143] width 5 height 5
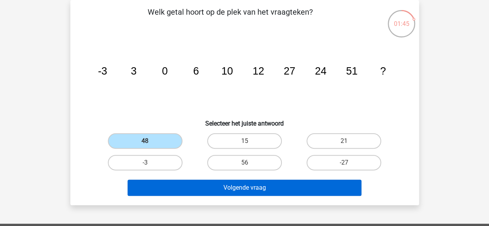
drag, startPoint x: 169, startPoint y: 134, endPoint x: 202, endPoint y: 183, distance: 59.6
click at [202, 183] on div "Welk getal hoort op de plek van het vraagteken? image/svg+xml -3 3 0 6 10 12 27…" at bounding box center [244, 102] width 342 height 193
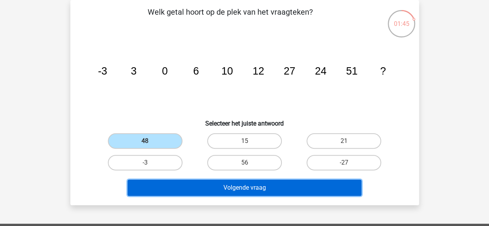
click at [202, 183] on button "Volgende vraag" at bounding box center [244, 188] width 234 height 16
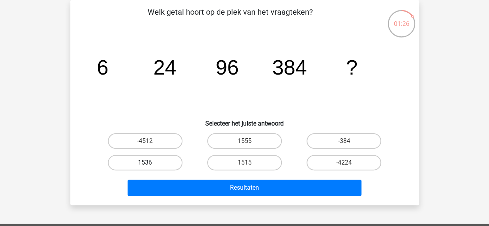
click at [173, 165] on label "1536" at bounding box center [145, 162] width 75 height 15
click at [150, 165] on input "1536" at bounding box center [147, 165] width 5 height 5
radio input "true"
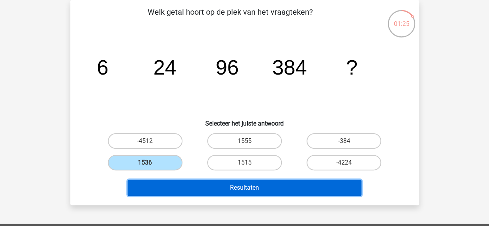
click at [184, 193] on button "Resultaten" at bounding box center [244, 188] width 234 height 16
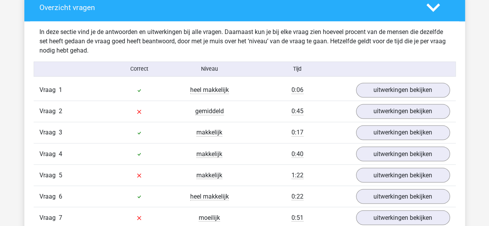
scroll to position [586, 0]
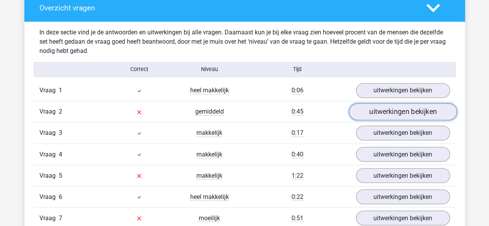
click at [376, 110] on link "uitwerkingen bekijken" at bounding box center [402, 112] width 108 height 17
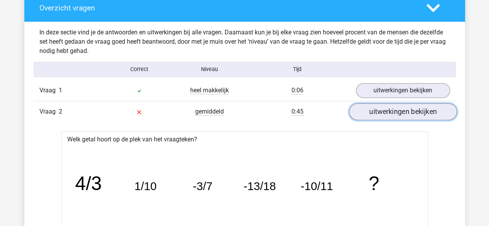
click at [376, 110] on link "uitwerkingen bekijken" at bounding box center [402, 112] width 108 height 17
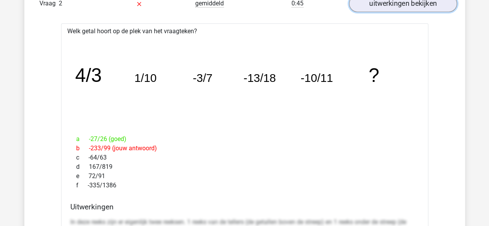
scroll to position [659, 0]
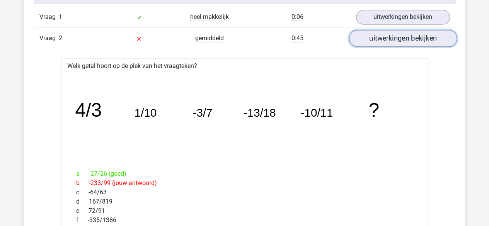
click at [383, 42] on link "uitwerkingen bekijken" at bounding box center [402, 38] width 108 height 17
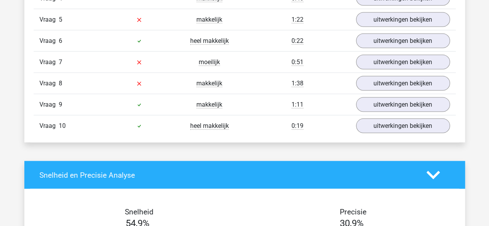
scroll to position [748, 0]
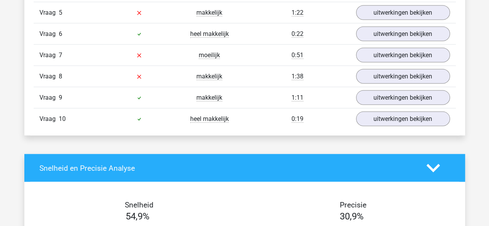
click at [382, 81] on div "Vraag 8 makkelijk 1:38 uitwerkingen bekijken" at bounding box center [245, 76] width 422 height 21
click at [382, 80] on link "uitwerkingen bekijken" at bounding box center [402, 76] width 108 height 17
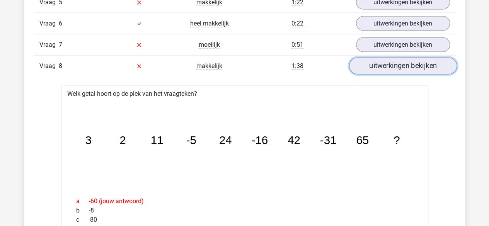
scroll to position [756, 0]
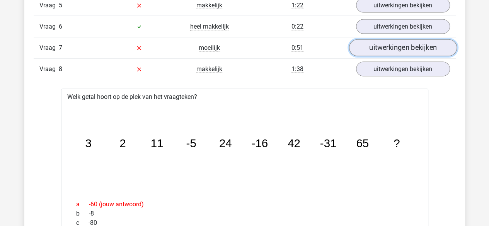
click at [393, 44] on link "uitwerkingen bekijken" at bounding box center [402, 48] width 108 height 17
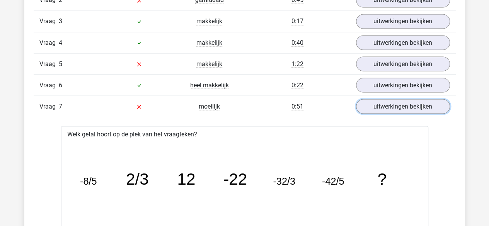
scroll to position [614, 0]
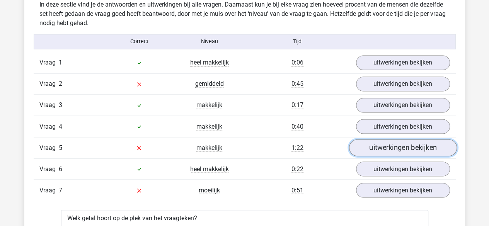
click at [397, 146] on link "uitwerkingen bekijken" at bounding box center [402, 147] width 108 height 17
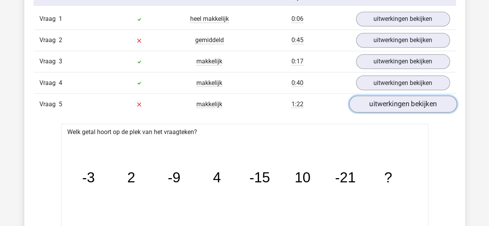
scroll to position [657, 0]
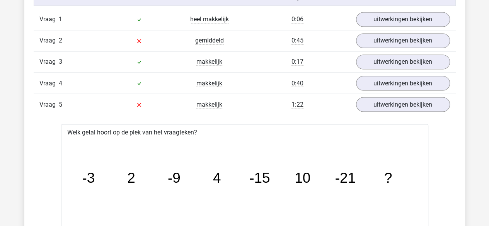
click at [391, 112] on div "Vraag 5 makkelijk 1:22 uitwerkingen bekijken" at bounding box center [245, 103] width 422 height 21
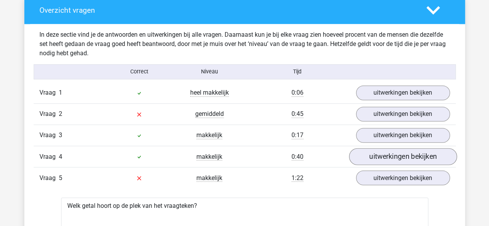
scroll to position [584, 0]
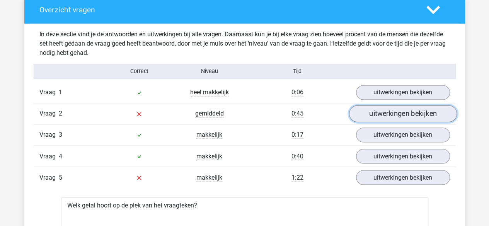
click at [382, 121] on link "uitwerkingen bekijken" at bounding box center [402, 113] width 108 height 17
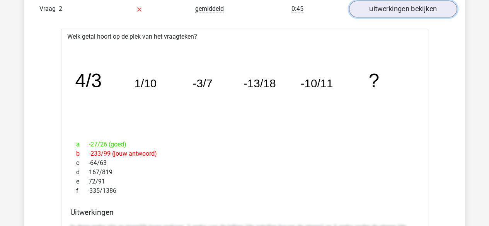
scroll to position [689, 0]
click at [415, 7] on link "uitwerkingen bekijken" at bounding box center [402, 8] width 108 height 17
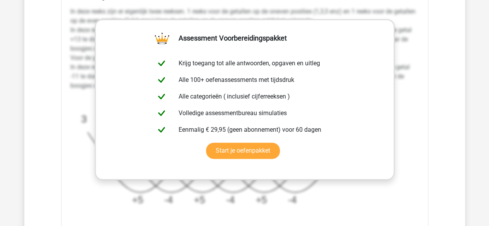
scroll to position [2024, 0]
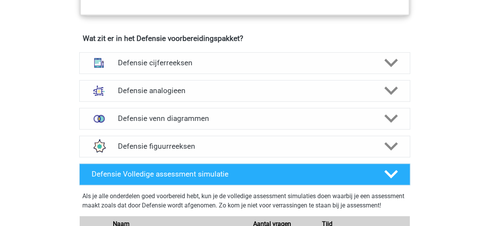
scroll to position [551, 0]
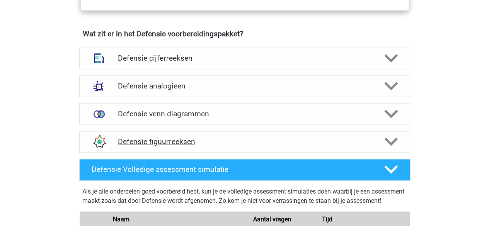
click at [226, 137] on h4 "Defensie figuurreeksen" at bounding box center [244, 141] width 253 height 9
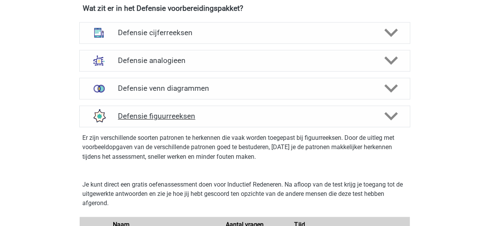
scroll to position [594, 0]
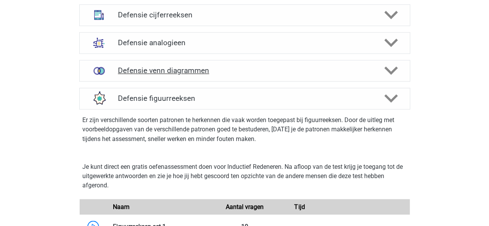
click at [232, 68] on h4 "Defensie venn diagrammen" at bounding box center [244, 70] width 253 height 9
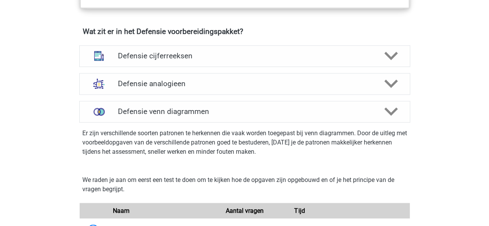
scroll to position [552, 0]
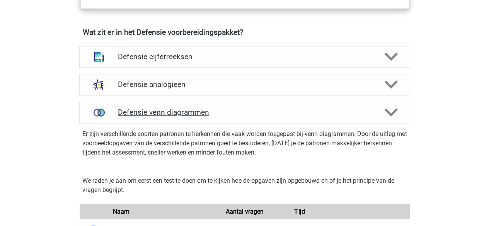
click at [202, 102] on div "Defensie venn diagrammen" at bounding box center [244, 113] width 331 height 22
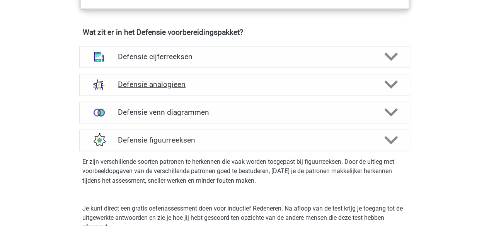
click at [210, 85] on h4 "Defensie analogieen" at bounding box center [244, 84] width 253 height 9
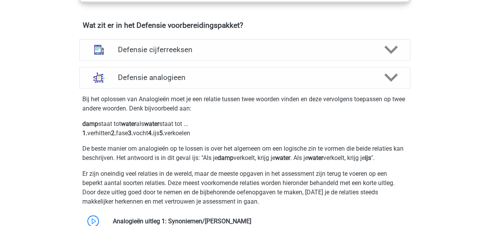
scroll to position [558, 0]
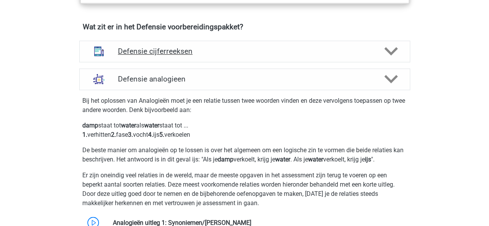
click at [215, 57] on div "Defensie cijferreeksen" at bounding box center [244, 52] width 331 height 22
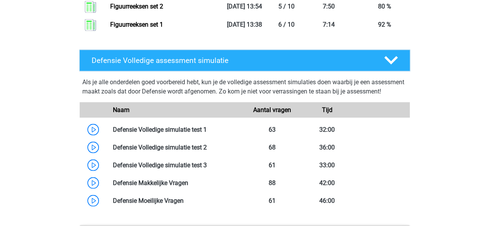
scroll to position [2155, 0]
